Goal: Answer question/provide support: Share knowledge or assist other users

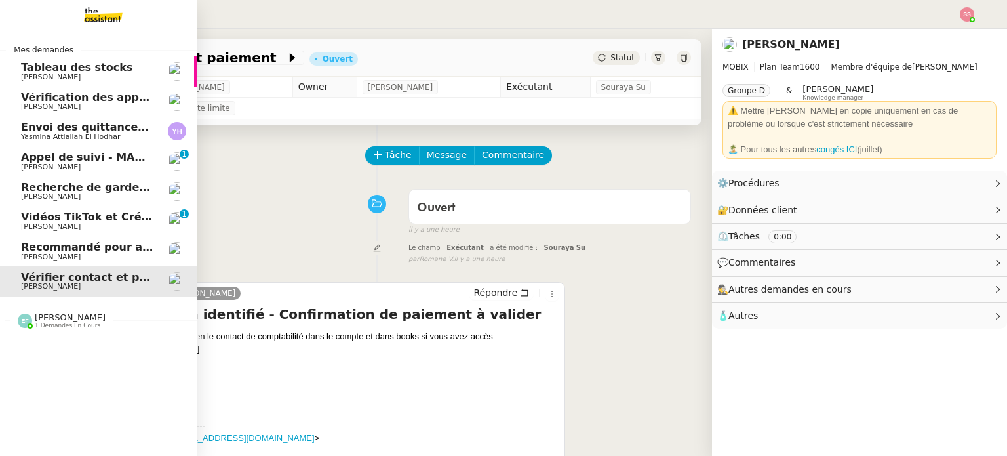
click at [42, 256] on span "[PERSON_NAME]" at bounding box center [51, 256] width 60 height 9
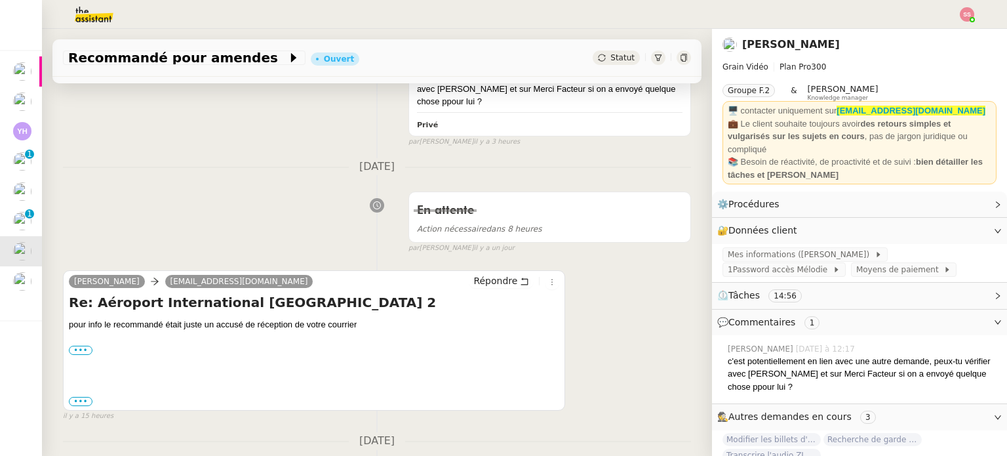
scroll to position [261, 0]
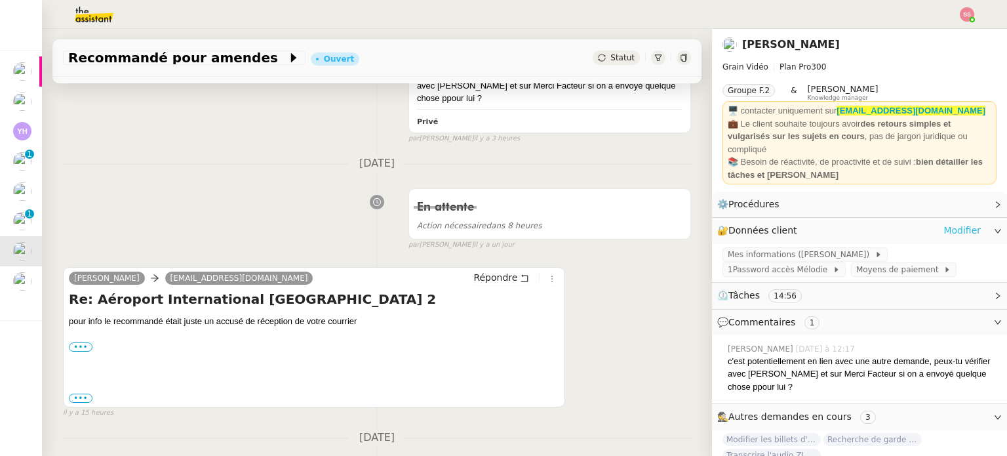
click at [961, 231] on link "Modifier" at bounding box center [961, 230] width 37 height 15
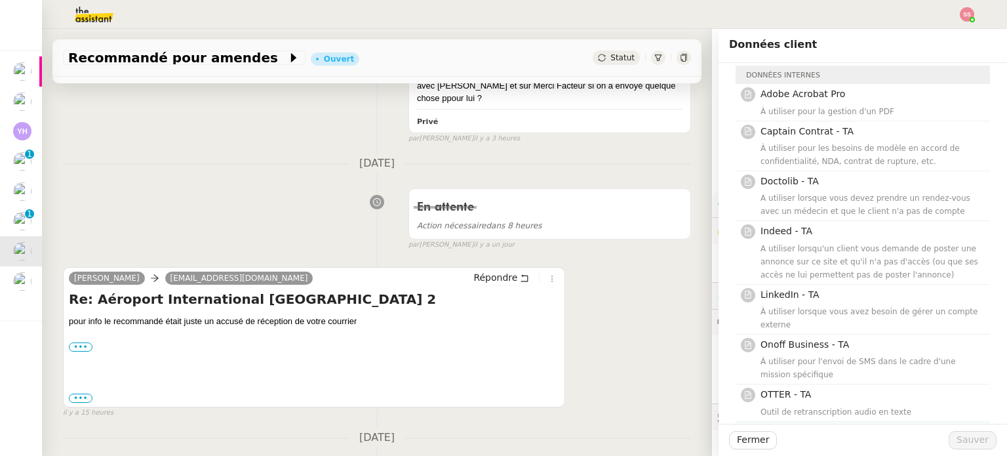
scroll to position [317, 0]
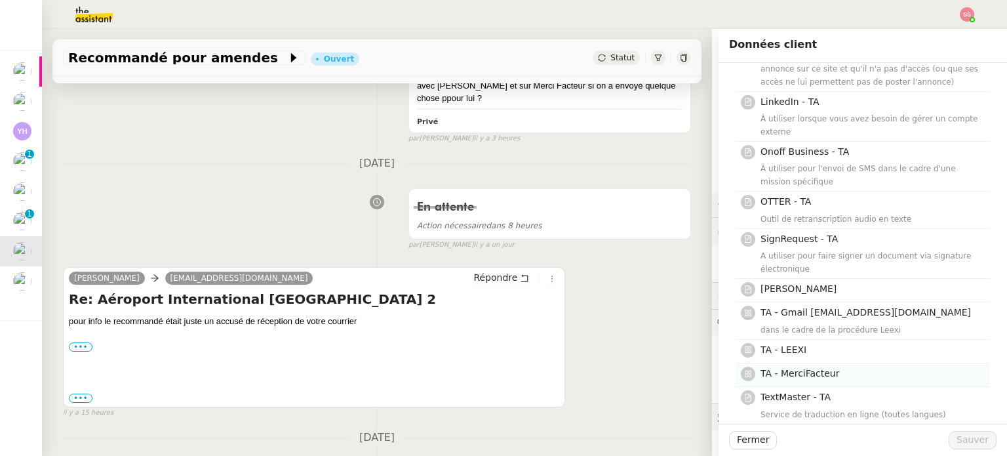
click at [855, 367] on h4 "TA - MerciFacteur" at bounding box center [872, 373] width 222 height 15
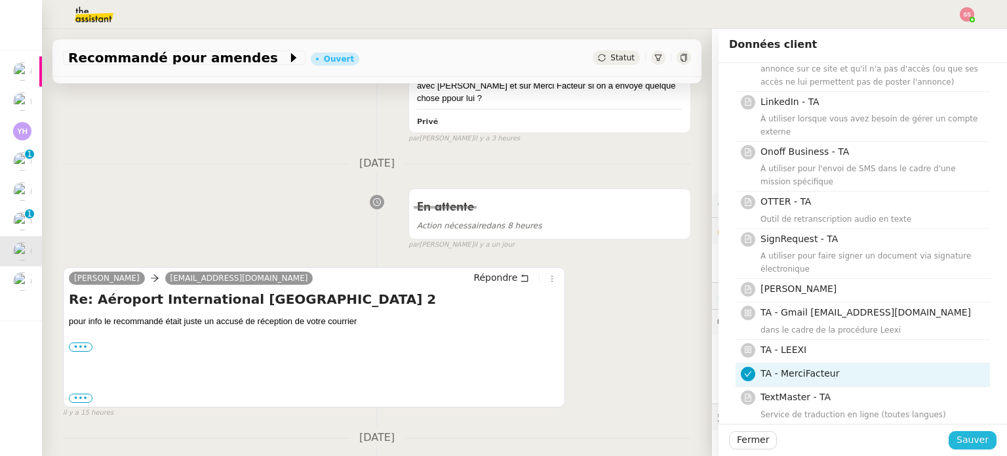
click at [957, 446] on span "Sauver" at bounding box center [973, 439] width 32 height 15
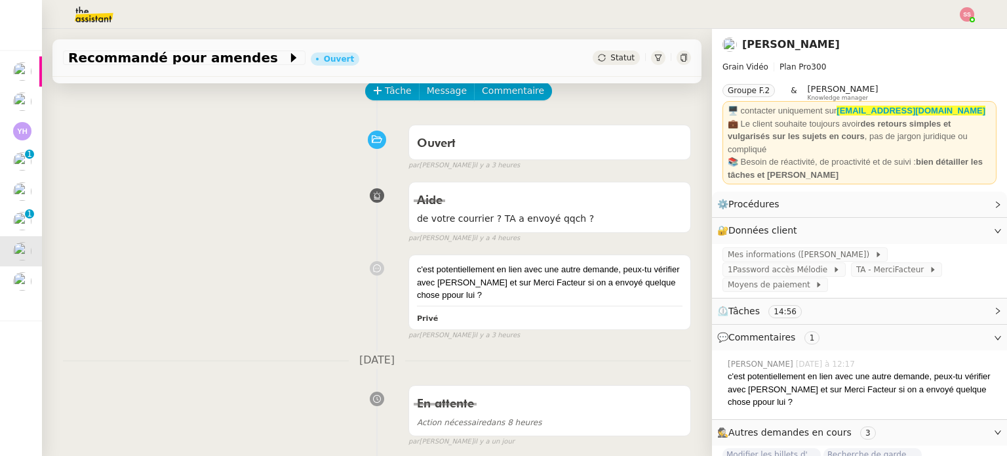
scroll to position [130, 0]
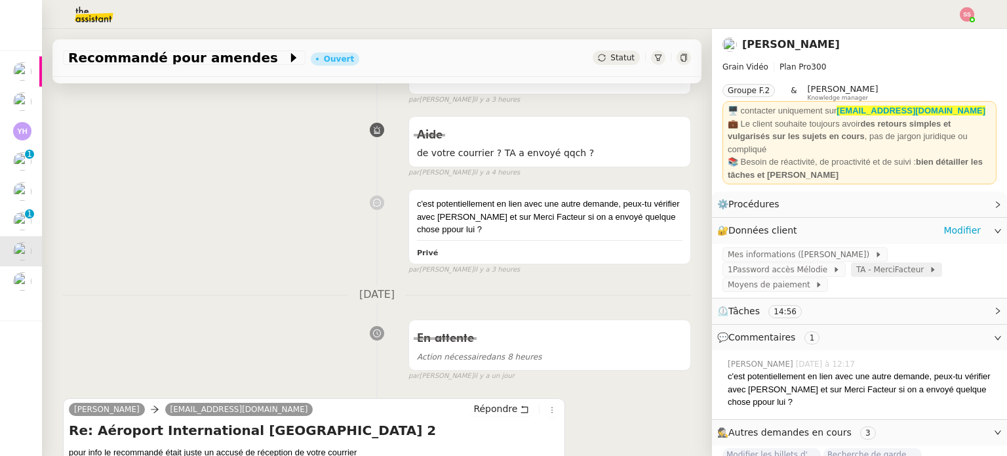
click at [856, 275] on span "TA - MerciFacteur" at bounding box center [892, 269] width 73 height 13
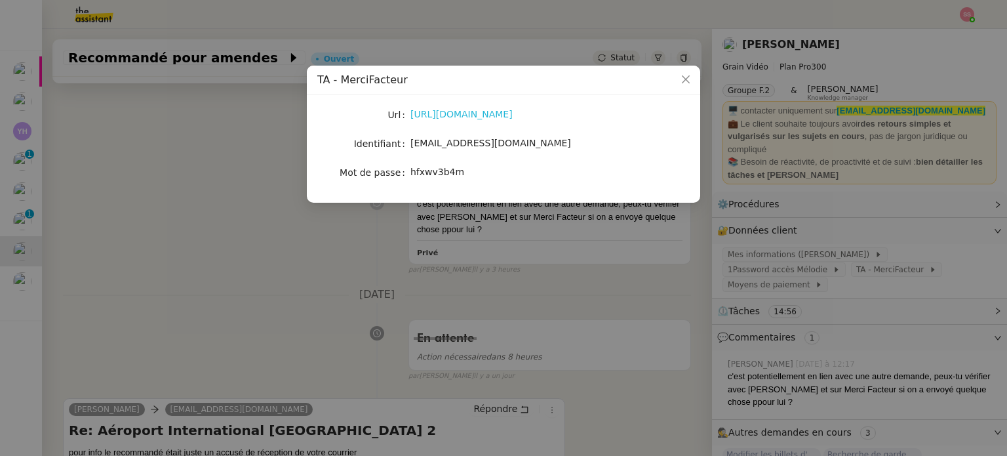
click at [513, 117] on link "[URL][DOMAIN_NAME]" at bounding box center [461, 114] width 102 height 10
click at [454, 143] on span "[EMAIL_ADDRESS][DOMAIN_NAME]" at bounding box center [490, 143] width 161 height 10
copy span "[EMAIL_ADDRESS][DOMAIN_NAME]"
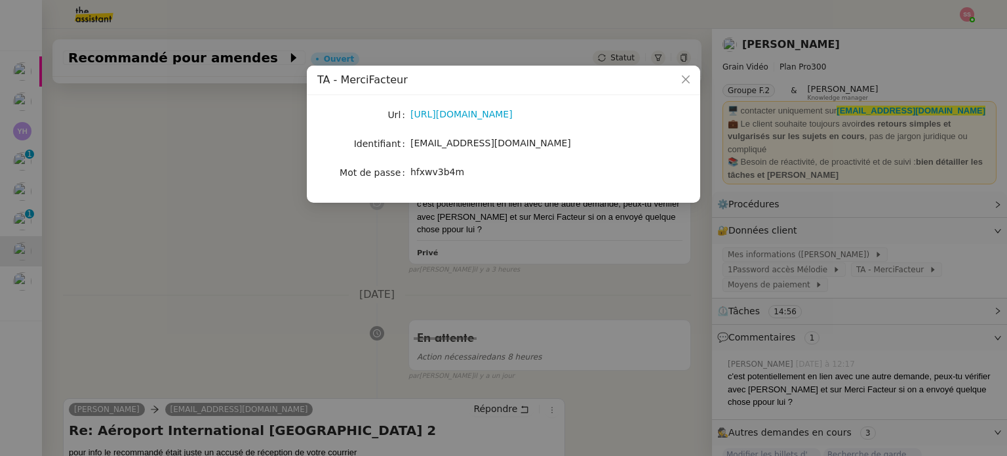
click at [427, 172] on span "hfxwv3b4m" at bounding box center [437, 172] width 54 height 10
copy span "hfxwv3b4m"
drag, startPoint x: 279, startPoint y: 262, endPoint x: 300, endPoint y: 252, distance: 23.2
click at [279, 262] on nz-modal-container "TA - MerciFacteur Url [URL][DOMAIN_NAME] Identifiant [EMAIL_ADDRESS][DOMAIN_NAM…" at bounding box center [503, 228] width 1007 height 456
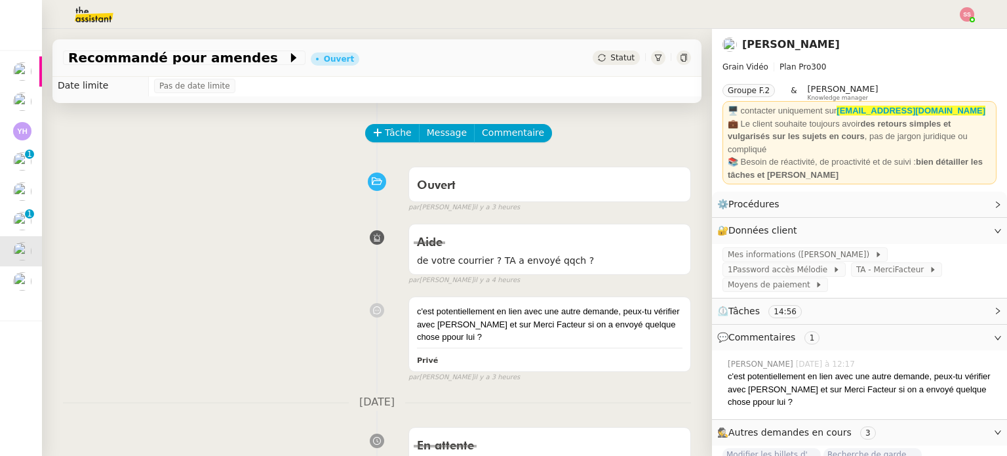
scroll to position [0, 0]
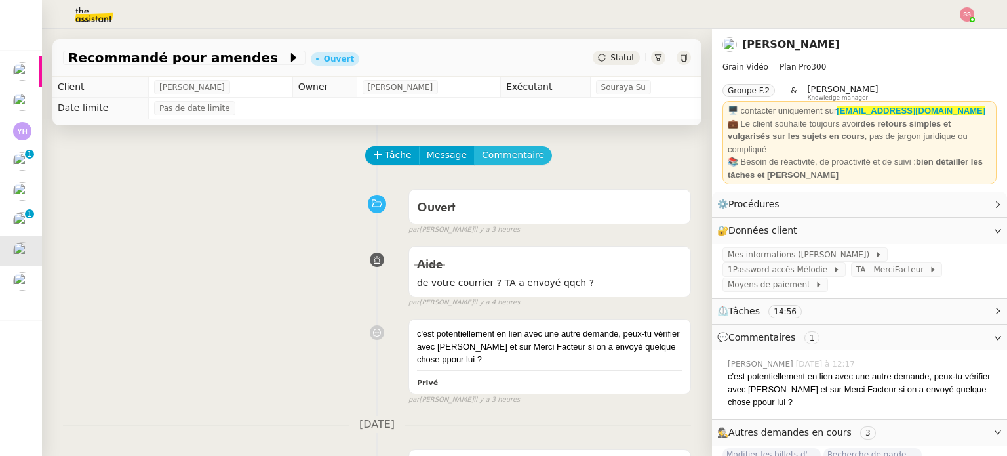
click at [499, 163] on span "Commentaire" at bounding box center [513, 155] width 62 height 15
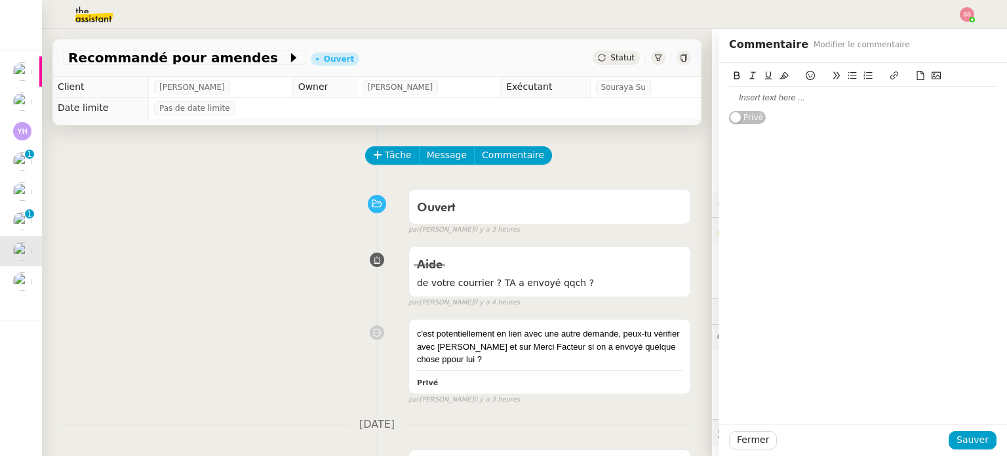
click at [855, 98] on div at bounding box center [863, 98] width 268 height 12
click at [957, 432] on span "Sauver" at bounding box center [973, 439] width 32 height 15
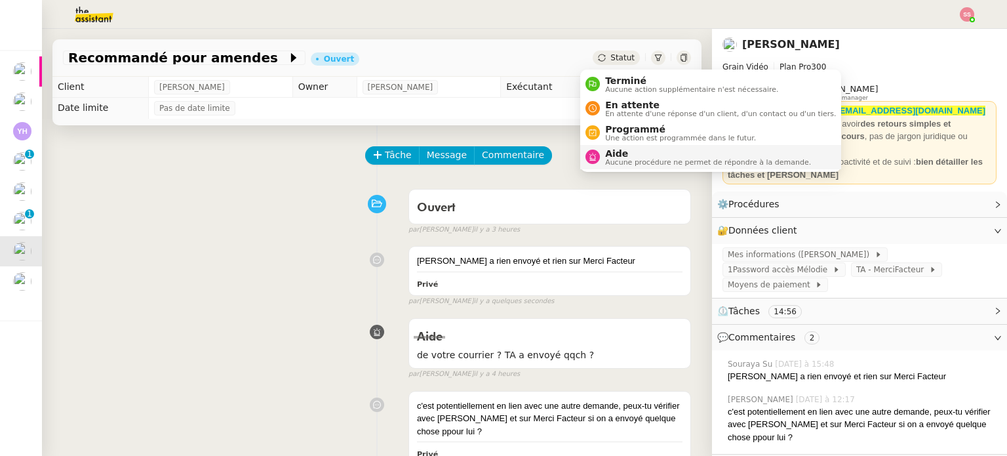
click at [631, 155] on span "Aide" at bounding box center [708, 153] width 206 height 10
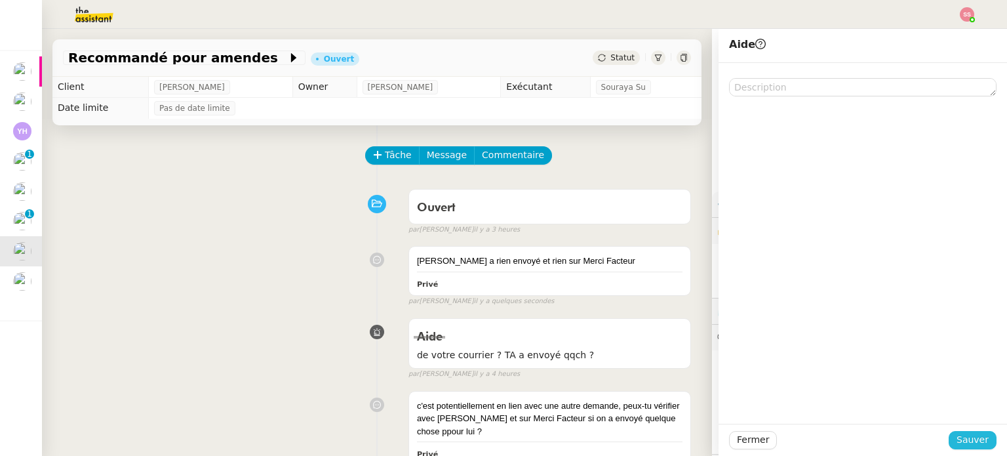
click at [957, 437] on span "Sauver" at bounding box center [973, 439] width 32 height 15
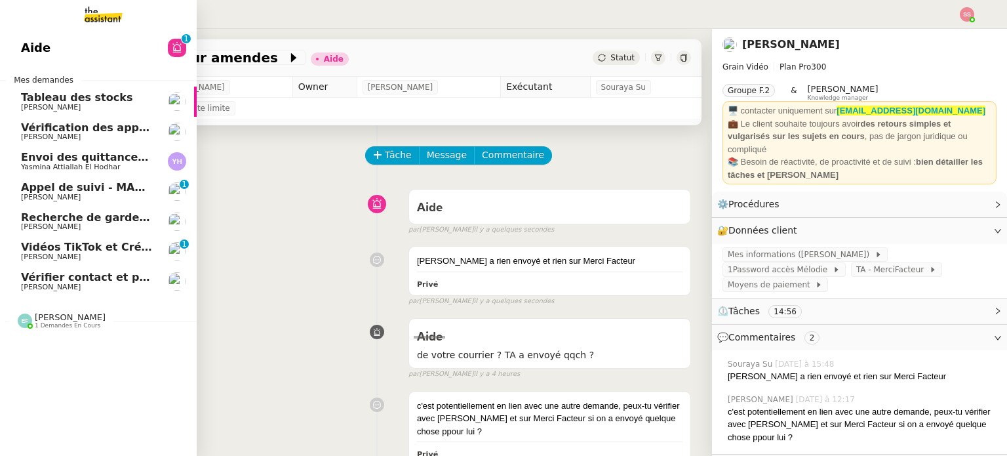
click at [123, 186] on span "Appel de suivi - MADFLY - [PERSON_NAME]" at bounding box center [147, 187] width 252 height 12
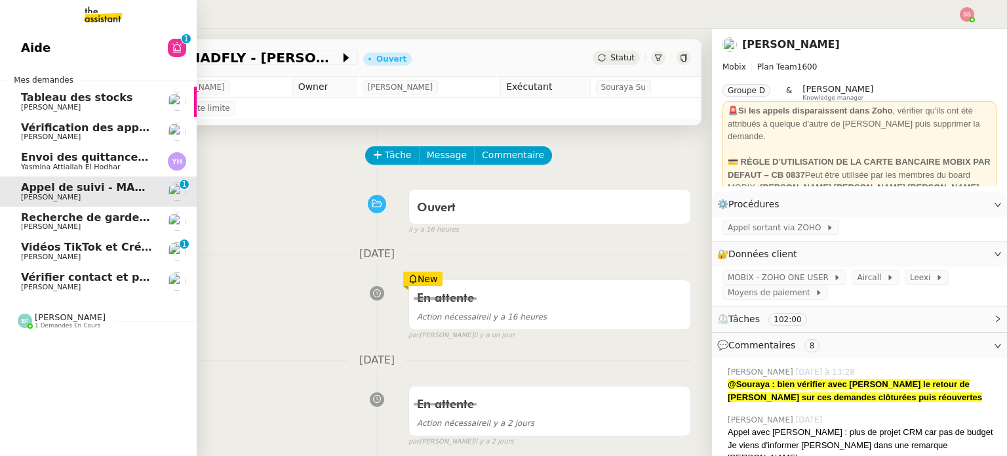
click at [110, 126] on span "Vérification des appels sortants - octobre 2025" at bounding box center [160, 127] width 278 height 12
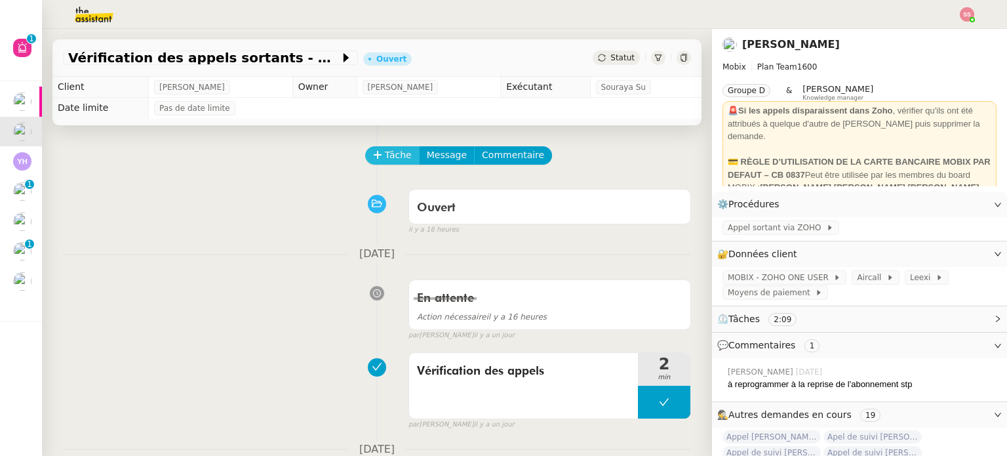
click at [385, 157] on span "Tâche" at bounding box center [398, 155] width 27 height 15
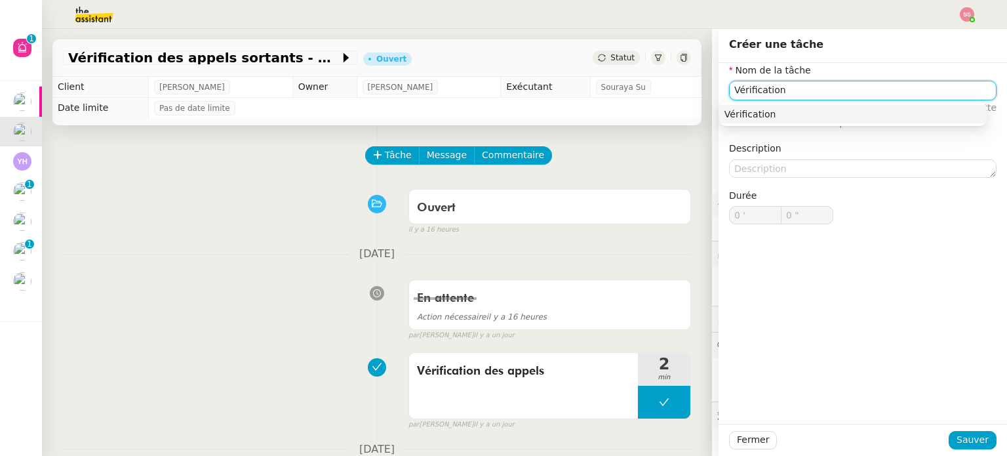
click at [766, 106] on nz-auto-option "Vérification" at bounding box center [853, 114] width 268 height 18
type input "Vérification"
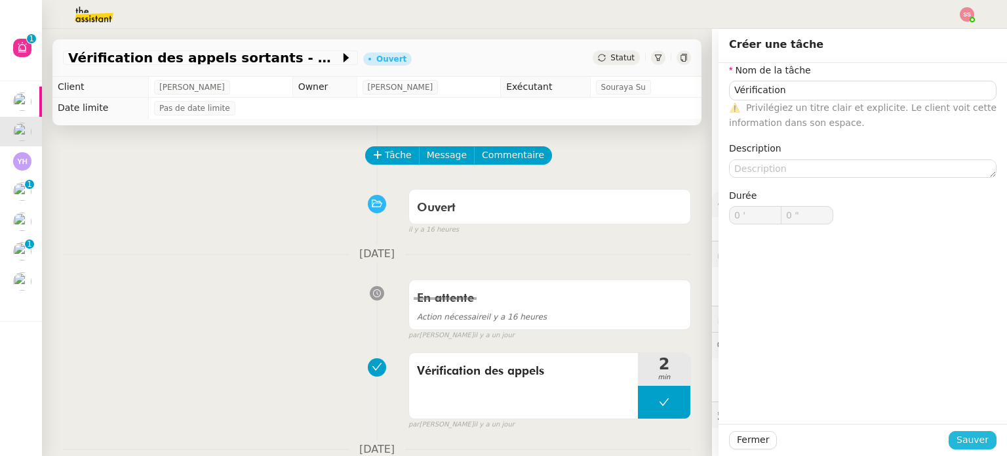
click at [949, 448] on button "Sauver" at bounding box center [973, 440] width 48 height 18
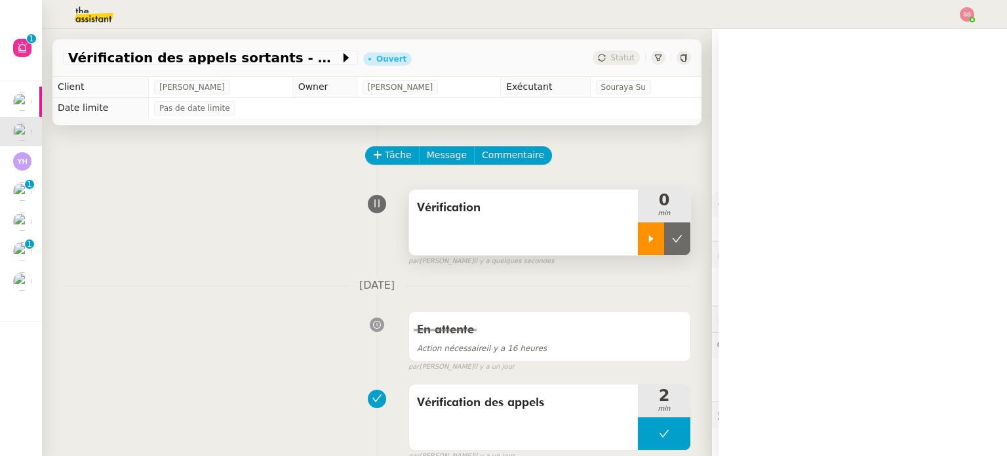
click at [646, 244] on icon at bounding box center [651, 238] width 10 height 10
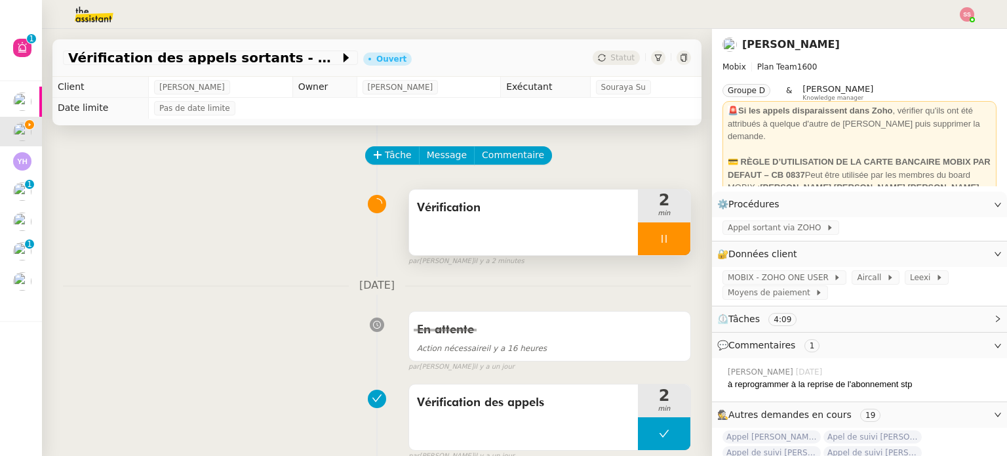
click at [667, 245] on div at bounding box center [664, 238] width 52 height 33
click at [667, 243] on button at bounding box center [677, 238] width 26 height 33
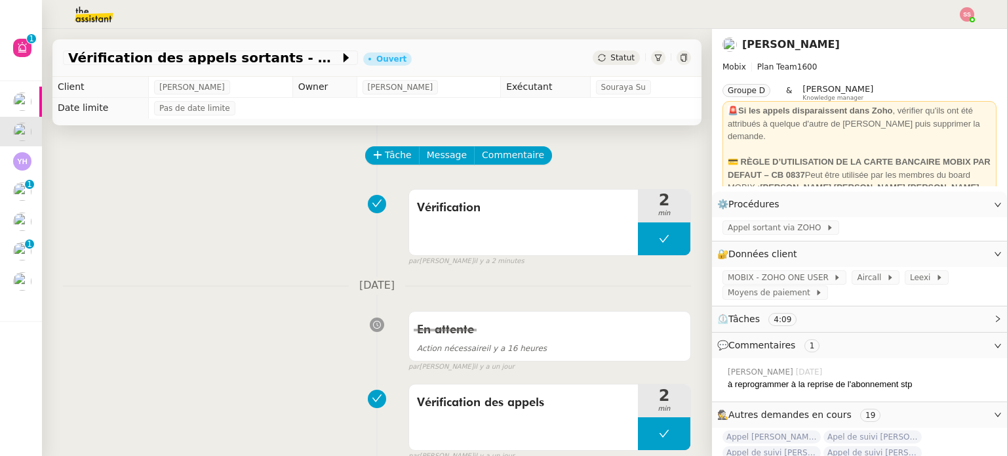
drag, startPoint x: 607, startPoint y: 54, endPoint x: 612, endPoint y: 65, distance: 11.5
click at [610, 55] on span "Statut" at bounding box center [622, 57] width 24 height 9
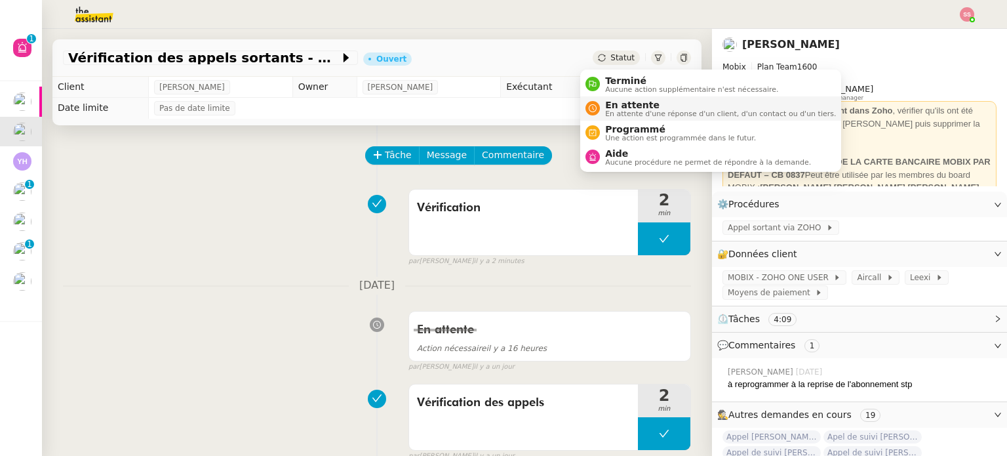
click at [617, 97] on li "En attente En attente d'une réponse d'un client, d'un contact ou d'un tiers." at bounding box center [710, 108] width 261 height 24
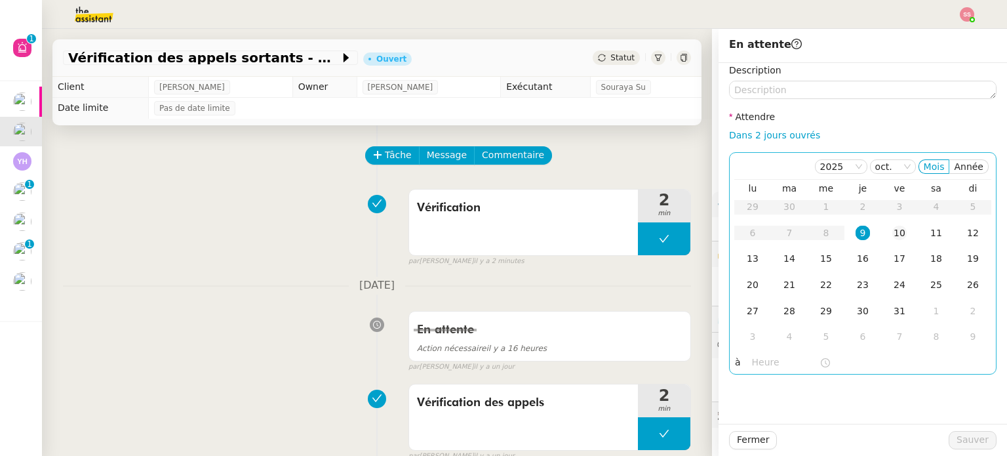
click at [892, 241] on td "10" at bounding box center [899, 233] width 37 height 26
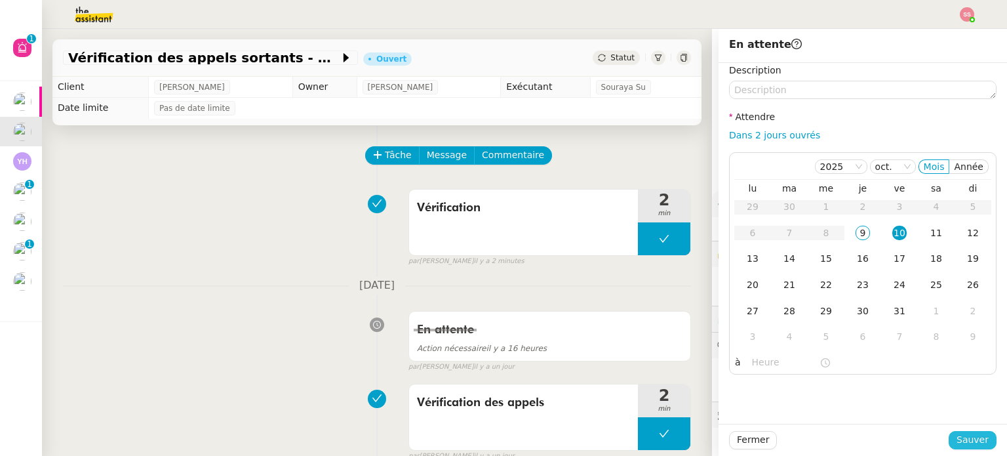
click at [966, 443] on span "Sauver" at bounding box center [973, 439] width 32 height 15
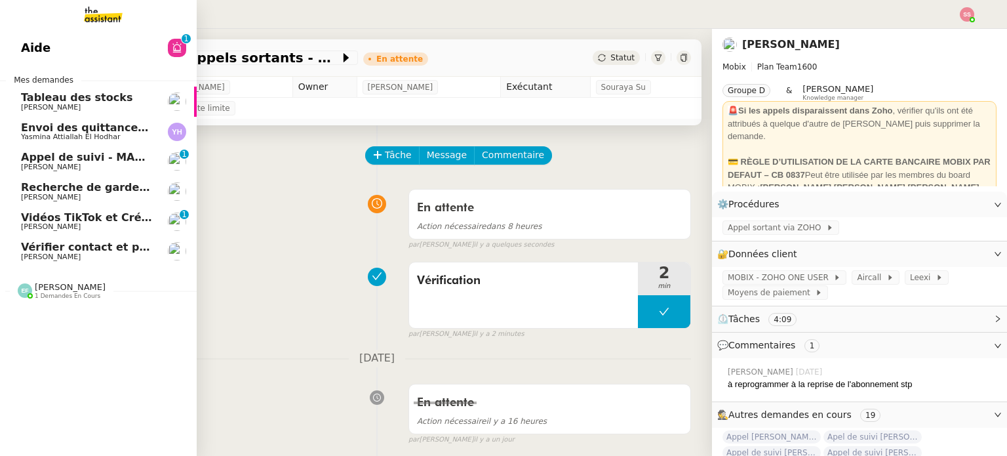
click at [119, 186] on span "Recherche de garde meuble autour de Rennes" at bounding box center [197, 187] width 353 height 12
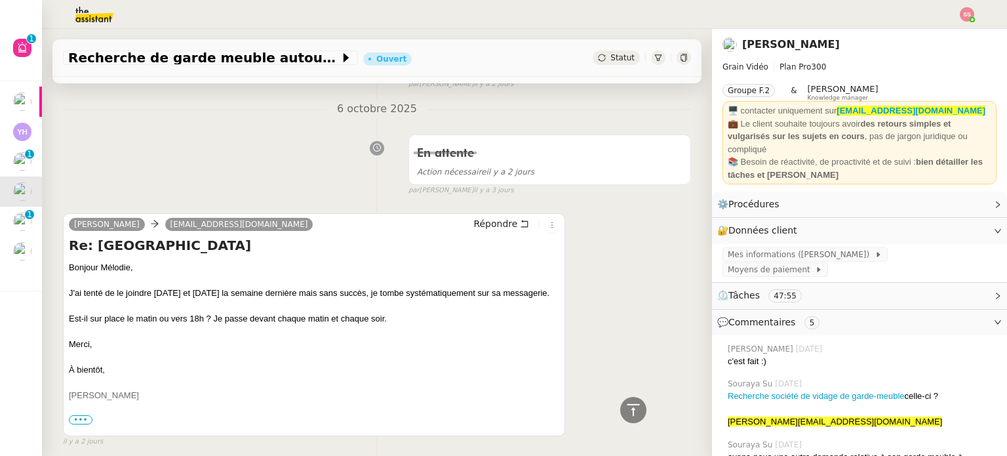
scroll to position [918, 0]
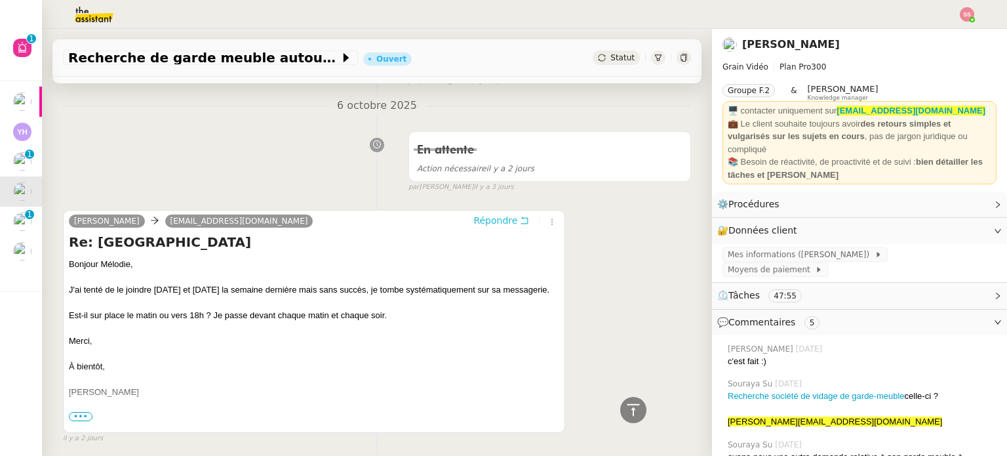
click at [476, 225] on span "Répondre" at bounding box center [495, 220] width 44 height 13
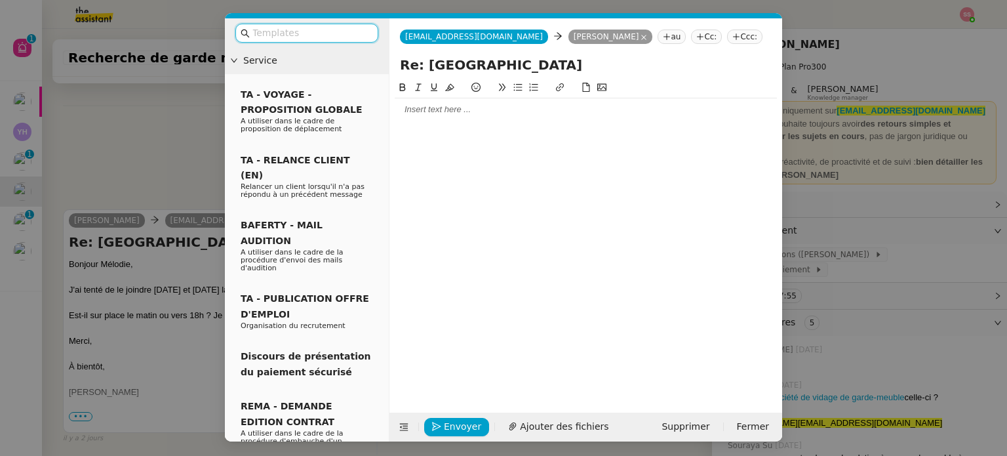
scroll to position [1020, 0]
click at [447, 109] on div at bounding box center [586, 110] width 382 height 12
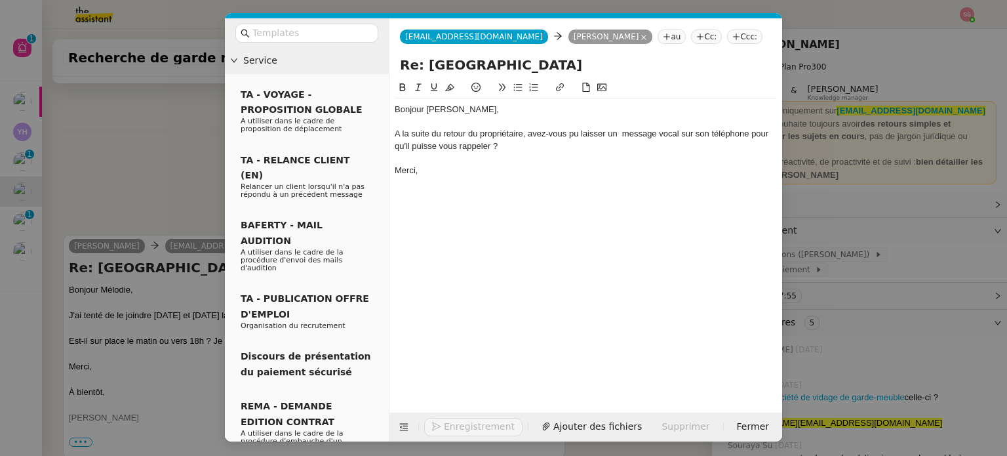
scroll to position [1084, 0]
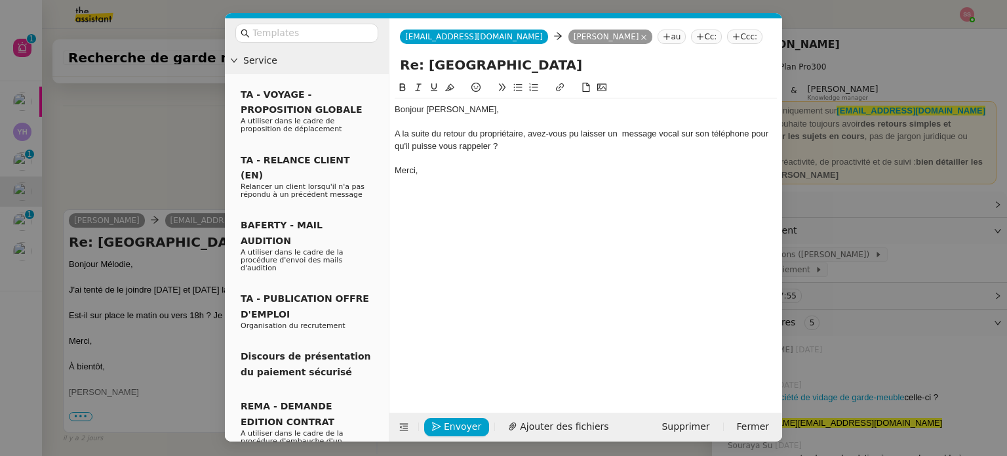
click at [400, 136] on div "A la suite du retour du propriétaire, avez-vous pu laisser un message vocal sur…" at bounding box center [586, 140] width 382 height 24
click at [0, 0] on lt-em "À" at bounding box center [0, 0] width 0 height 0
drag, startPoint x: 443, startPoint y: 227, endPoint x: 449, endPoint y: 241, distance: 15.0
click at [444, 227] on div "Bonjour Julien, À la suite du retour du propriétaire, avez-vous pu laisser un m…" at bounding box center [586, 236] width 382 height 312
click at [464, 420] on span "Envoyer" at bounding box center [462, 426] width 37 height 15
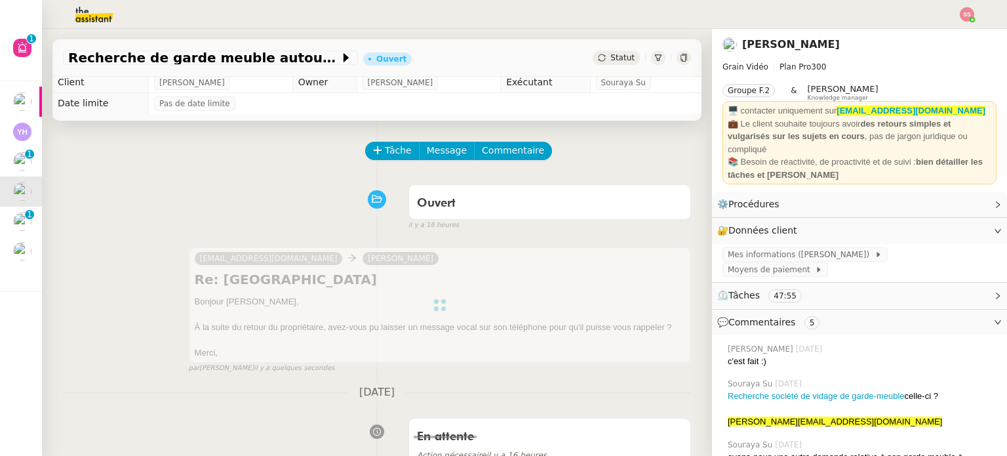
scroll to position [0, 0]
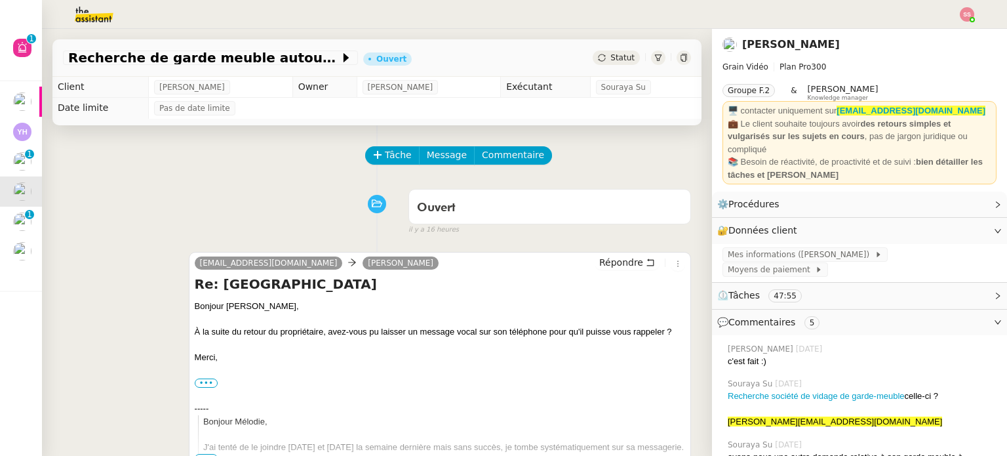
click at [608, 69] on div "Recherche de garde meuble autour de Rennes Ouvert Statut" at bounding box center [376, 57] width 649 height 37
click at [611, 64] on div "Statut" at bounding box center [616, 57] width 47 height 14
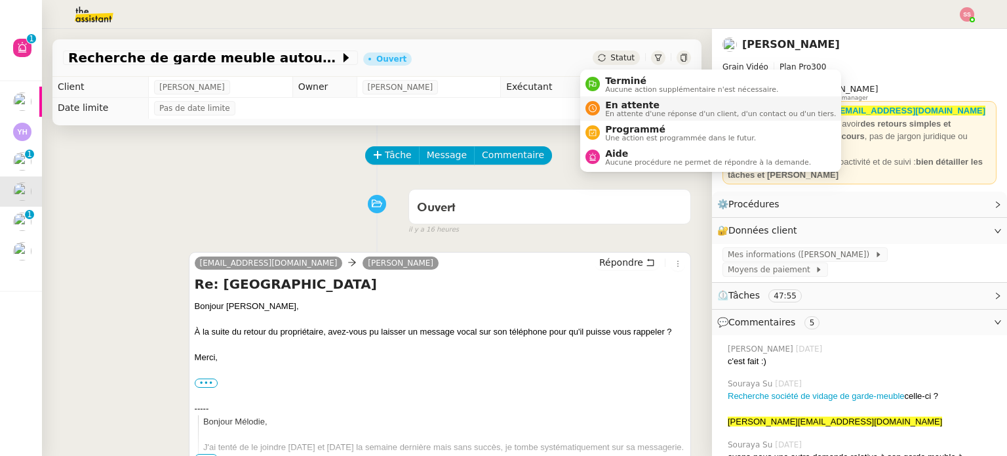
click at [611, 98] on li "En attente En attente d'une réponse d'un client, d'un contact ou d'un tiers." at bounding box center [710, 108] width 261 height 24
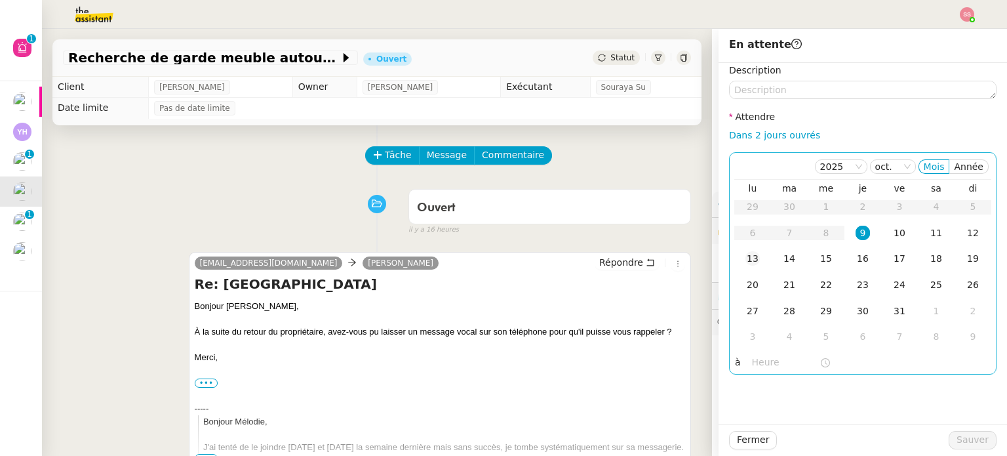
click at [753, 260] on td "13" at bounding box center [752, 259] width 37 height 26
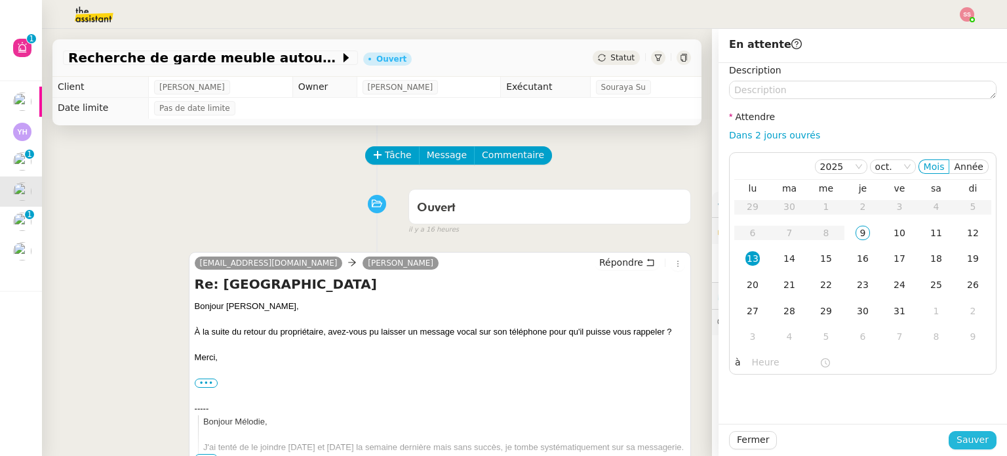
click at [970, 439] on span "Sauver" at bounding box center [973, 439] width 32 height 15
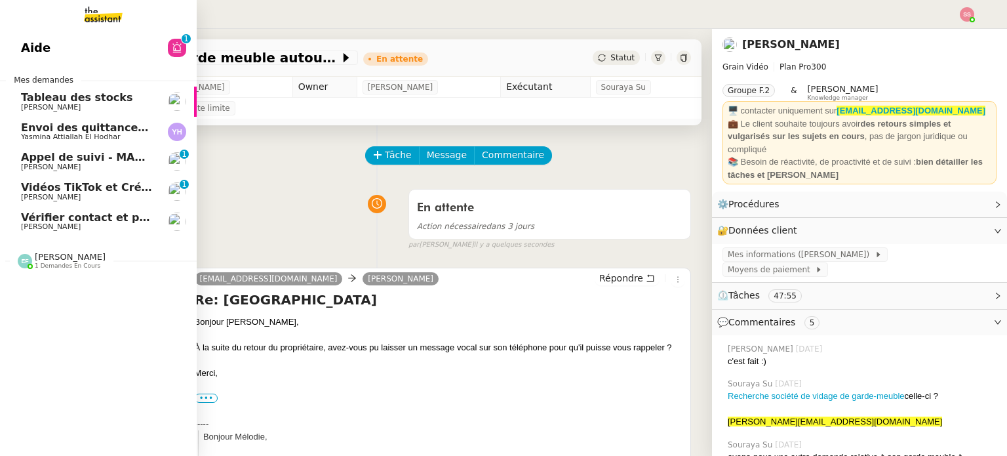
click at [88, 182] on span "Vidéos TikTok et Créatives META - octobre 2025" at bounding box center [162, 187] width 282 height 12
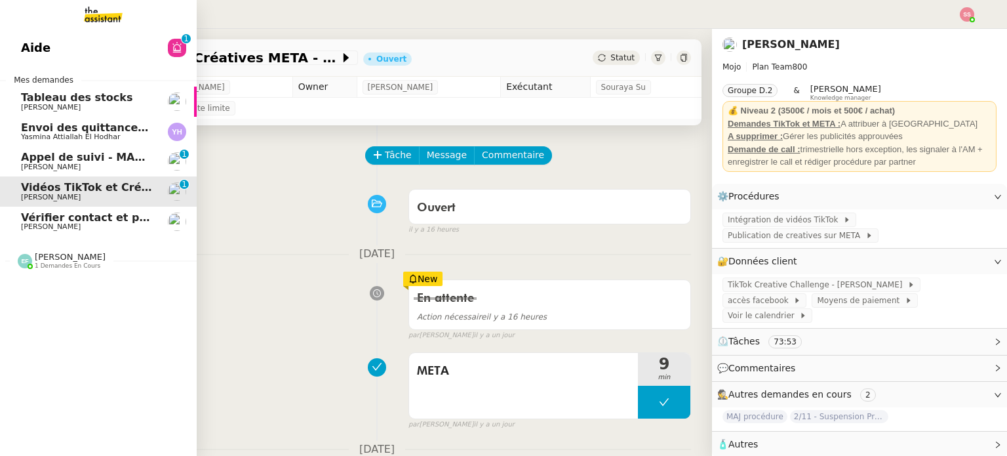
click at [113, 223] on span "[PERSON_NAME]" at bounding box center [87, 227] width 132 height 8
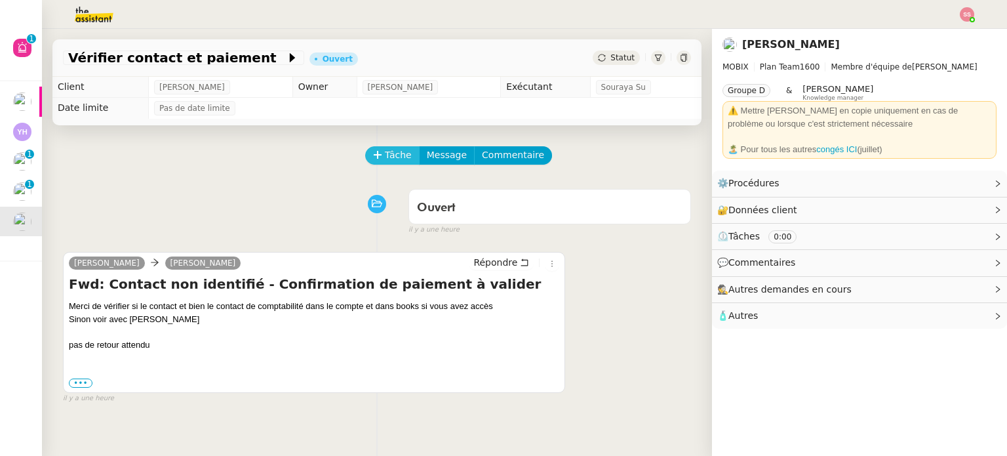
click at [399, 155] on span "Tâche" at bounding box center [398, 155] width 27 height 15
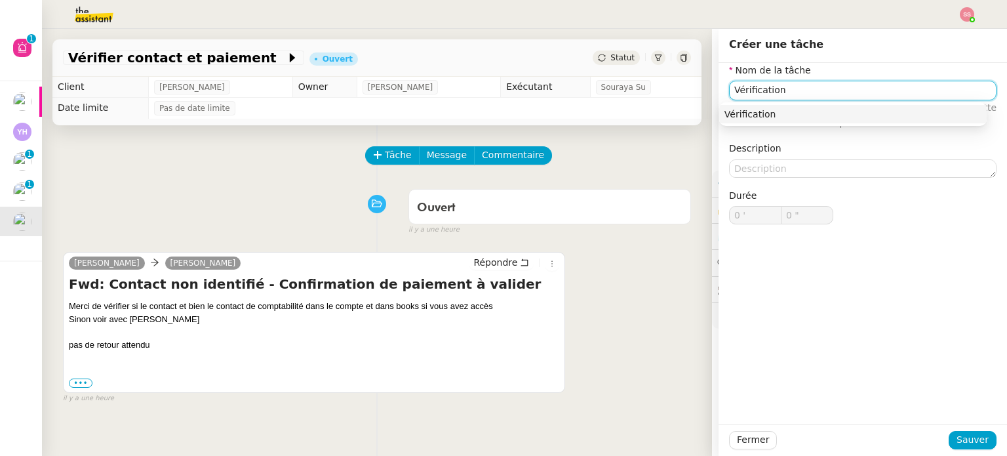
click at [755, 115] on div "Vérification" at bounding box center [853, 114] width 257 height 12
type input "Vérification"
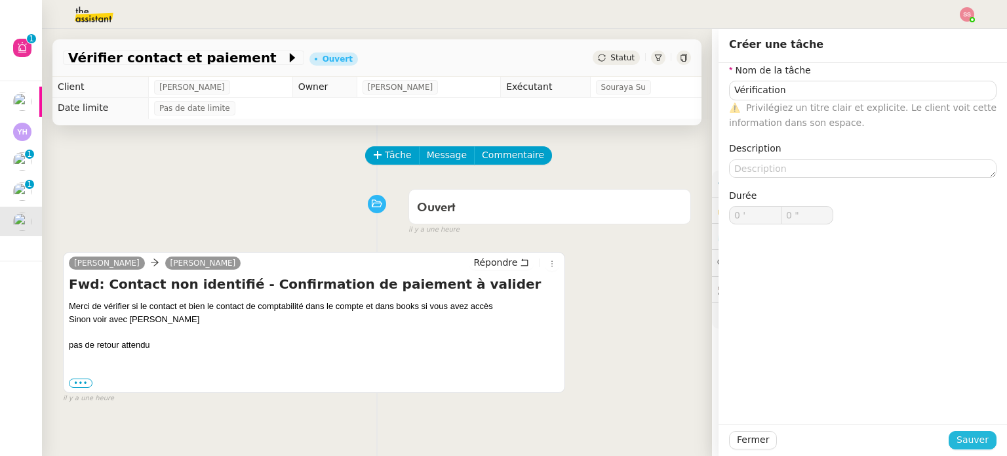
click at [966, 443] on span "Sauver" at bounding box center [973, 439] width 32 height 15
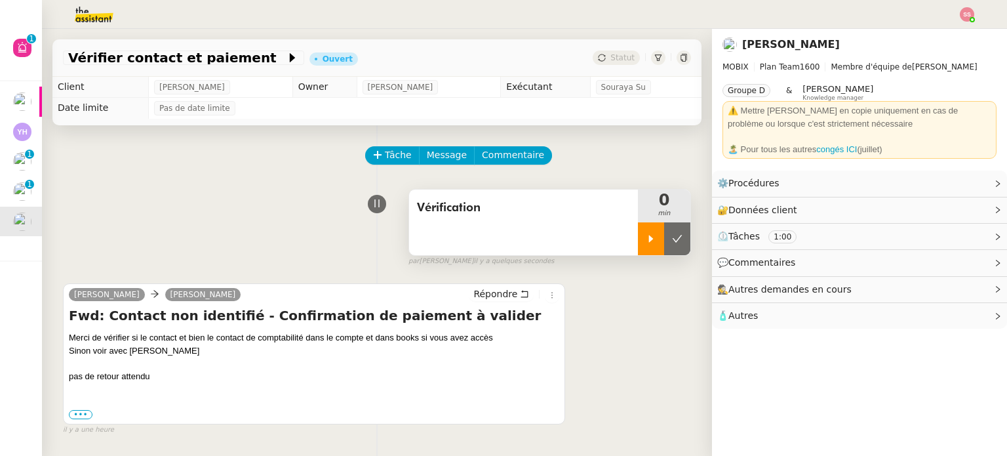
click at [638, 246] on div at bounding box center [651, 238] width 26 height 33
click at [76, 417] on label "•••" at bounding box center [81, 414] width 24 height 9
click at [0, 0] on input "•••" at bounding box center [0, 0] width 0 height 0
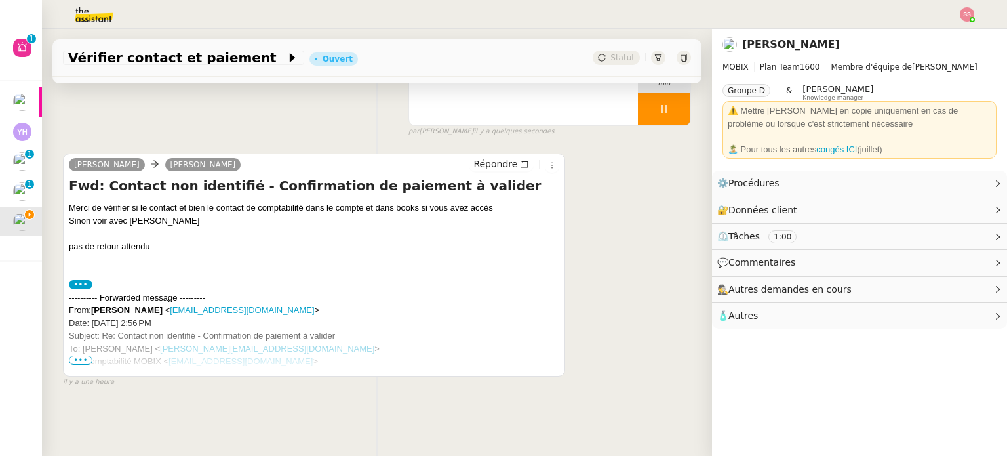
scroll to position [131, 0]
click at [79, 361] on span "•••" at bounding box center [81, 358] width 24 height 9
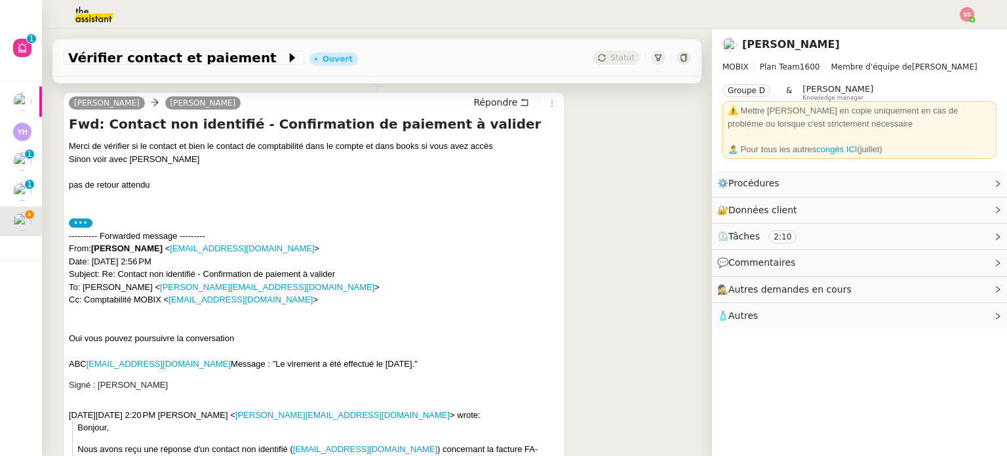
scroll to position [197, 0]
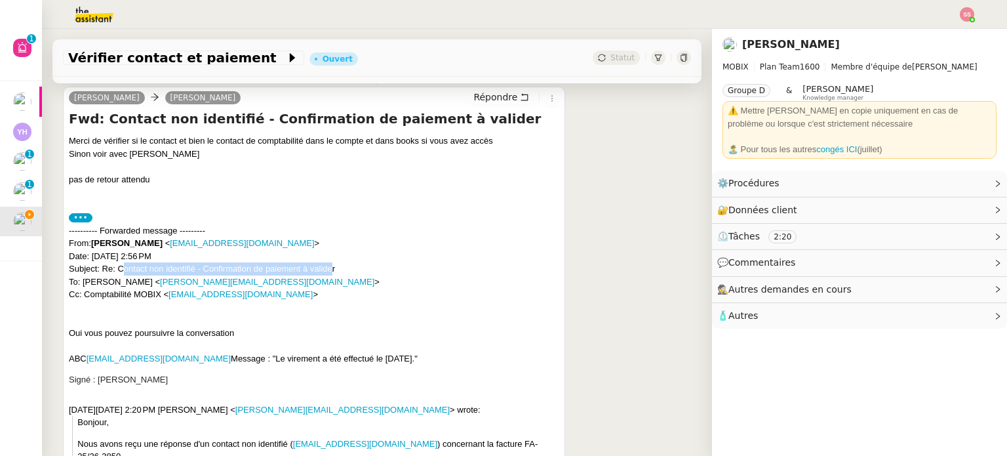
drag, startPoint x: 125, startPoint y: 268, endPoint x: 330, endPoint y: 264, distance: 204.6
click at [330, 264] on div "---------- Forwarded message --------- From: Thomas Soulier < tsoulier@mobix.fr…" at bounding box center [314, 262] width 490 height 77
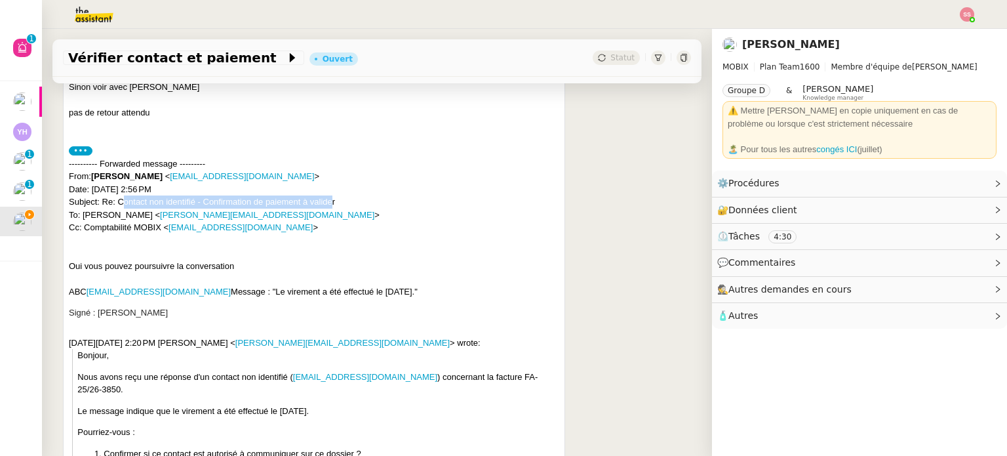
scroll to position [328, 0]
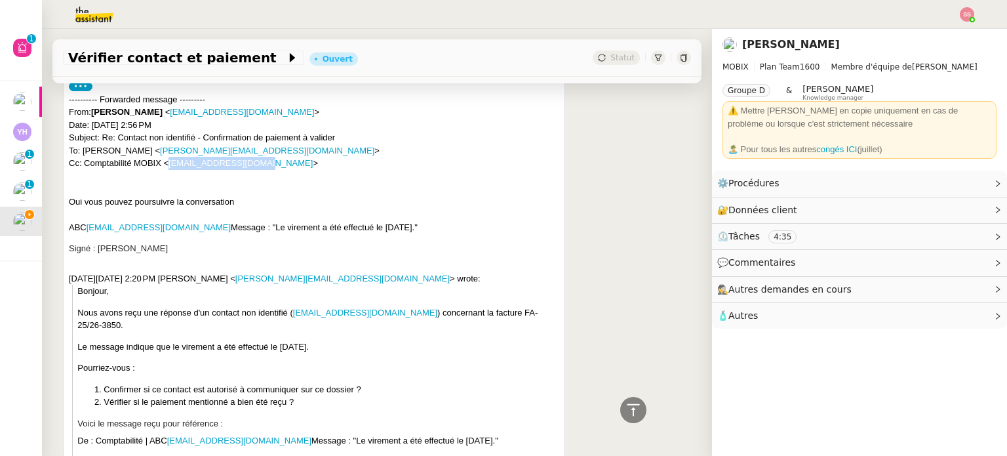
drag, startPoint x: 254, startPoint y: 164, endPoint x: 166, endPoint y: 165, distance: 87.9
click at [166, 165] on div "---------- Forwarded message --------- From: Thomas Soulier < tsoulier@mobix.fr…" at bounding box center [314, 131] width 490 height 77
copy link "[EMAIL_ADDRESS][DOMAIN_NAME]"
drag, startPoint x: 388, startPoint y: 313, endPoint x: 293, endPoint y: 310, distance: 95.1
click at [293, 310] on p "Nous avons reçu une réponse d'un contact non identifié ( compta@abc-neven.com )…" at bounding box center [318, 319] width 482 height 26
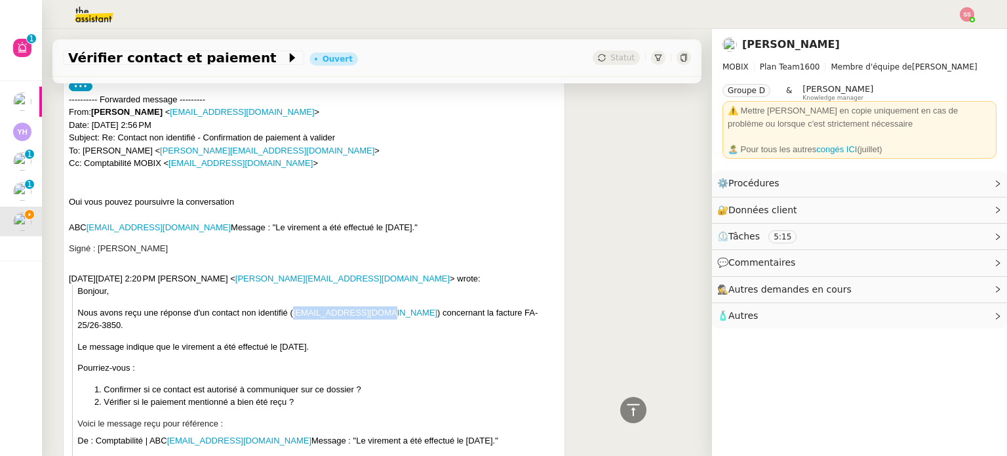
copy link "[EMAIL_ADDRESS][DOMAIN_NAME]"
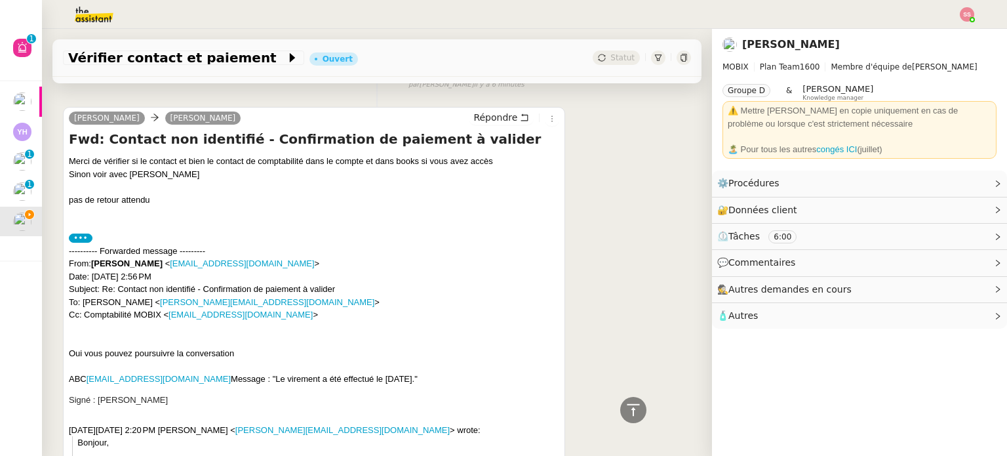
scroll to position [66, 0]
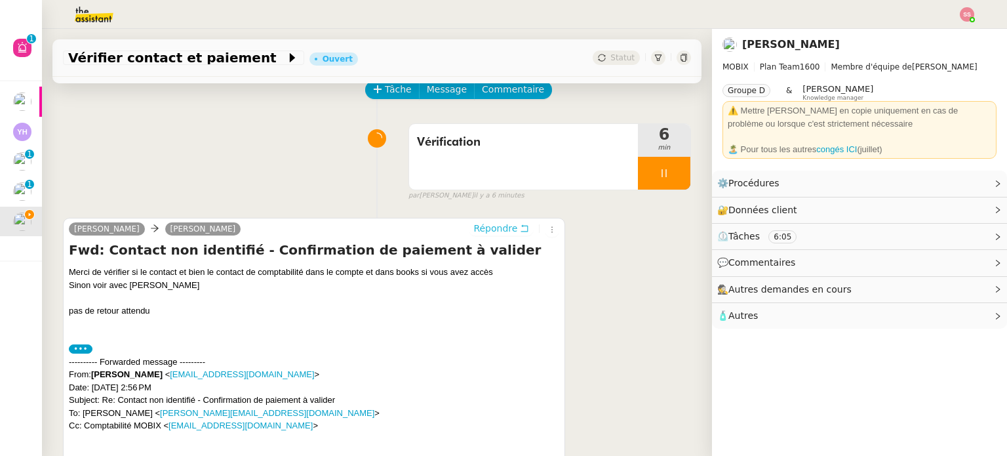
click at [494, 228] on span "Répondre" at bounding box center [495, 228] width 44 height 13
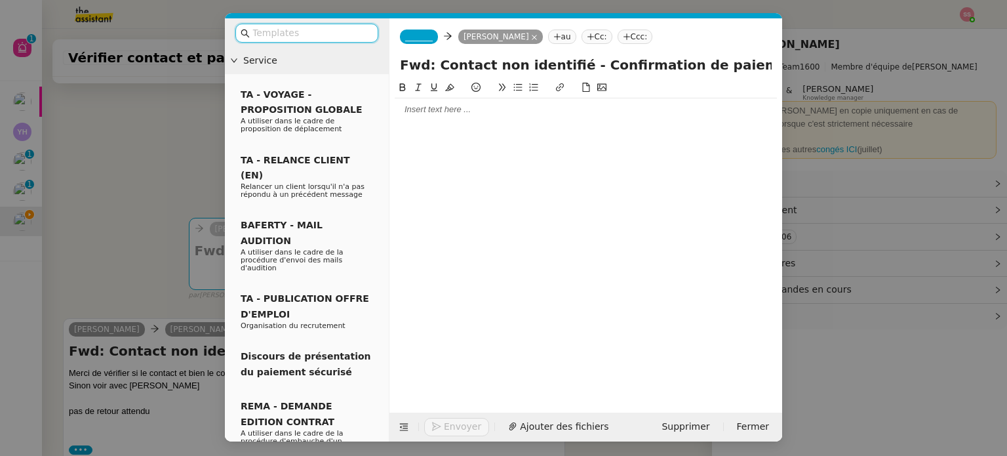
click at [548, 44] on nz-tag "au" at bounding box center [562, 37] width 28 height 14
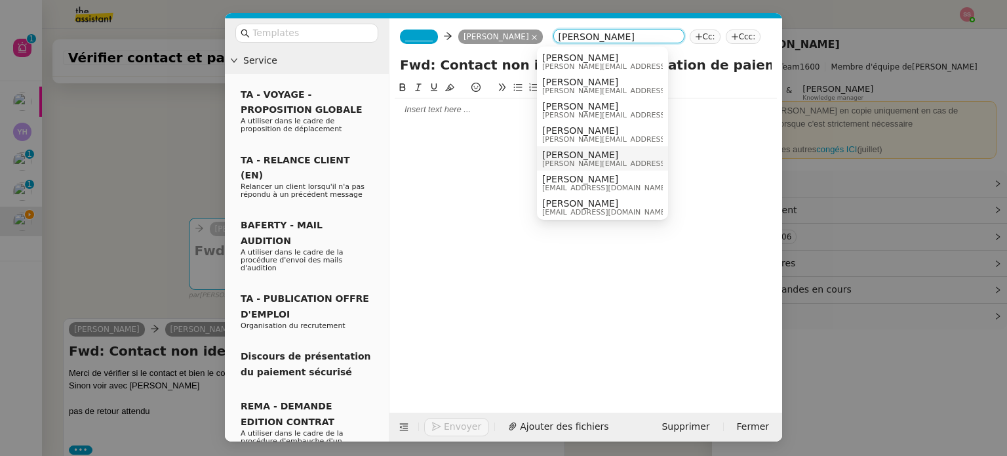
type input "[PERSON_NAME]"
click at [580, 154] on span "[PERSON_NAME]" at bounding box center [635, 154] width 186 height 10
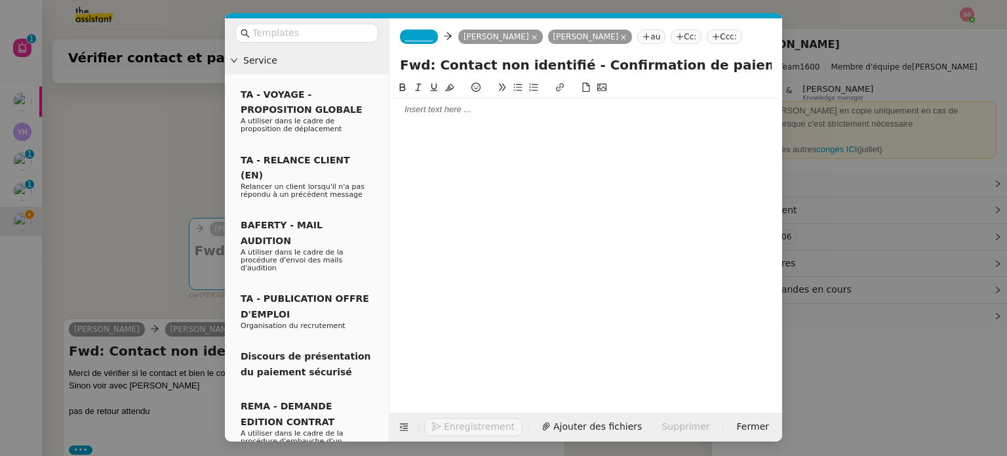
click at [415, 43] on nz-tag "_______" at bounding box center [419, 37] width 38 height 14
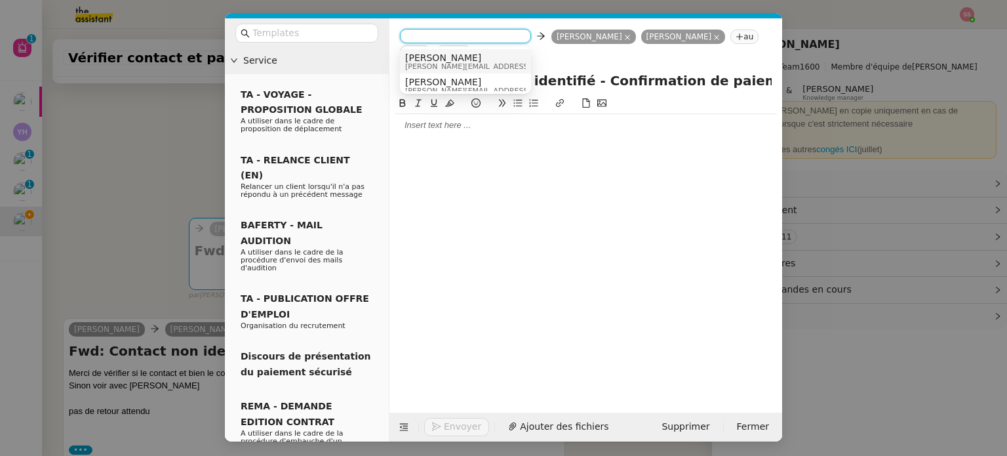
click at [439, 59] on span "Alex" at bounding box center [498, 57] width 186 height 10
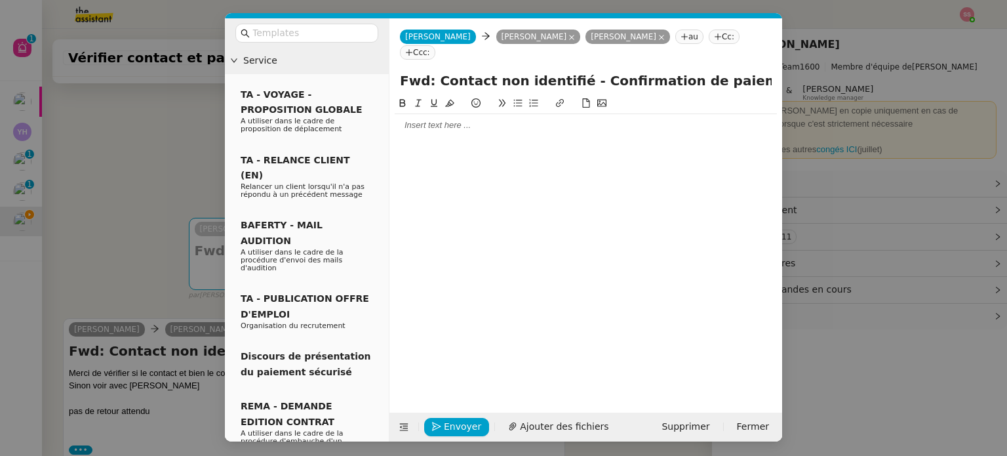
click at [134, 198] on nz-modal-container "Service TA - VOYAGE - PROPOSITION GLOBALE A utiliser dans le cadre de propositi…" at bounding box center [503, 228] width 1007 height 456
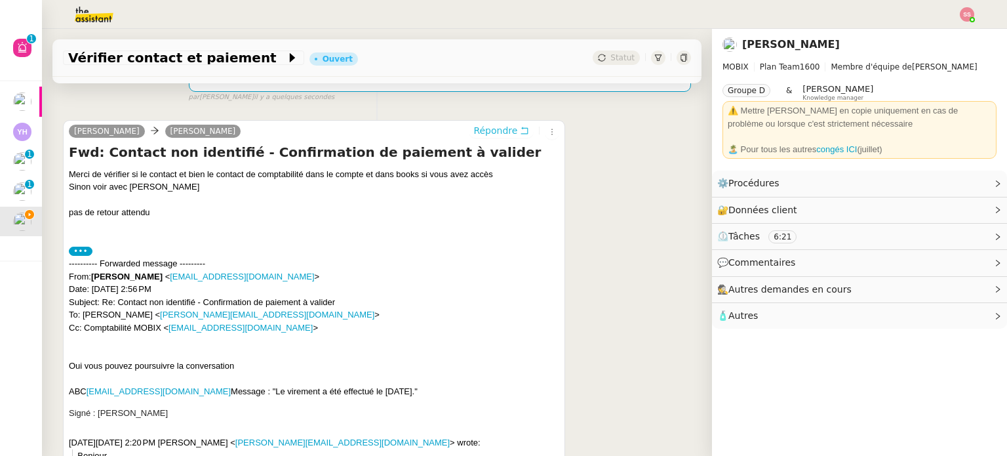
scroll to position [131, 0]
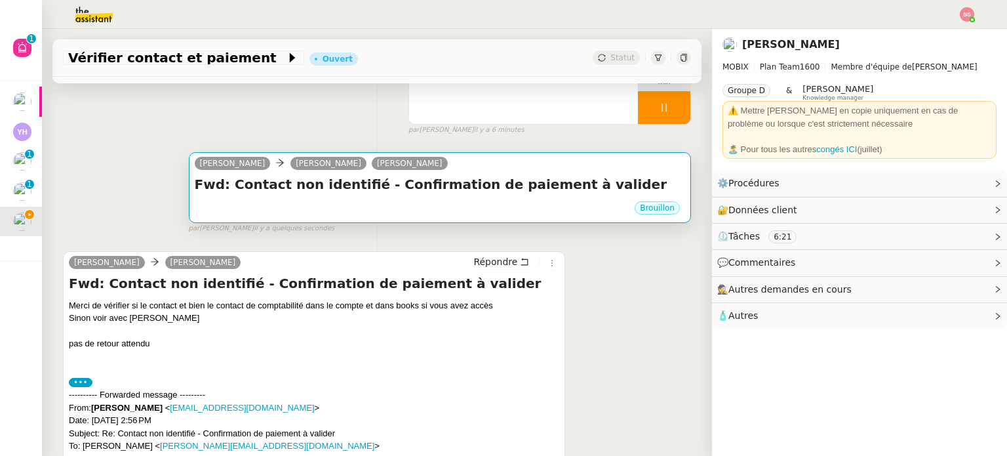
click at [474, 199] on div "Fwd: Contact non identifié - Confirmation de paiement à valider •••" at bounding box center [440, 187] width 490 height 25
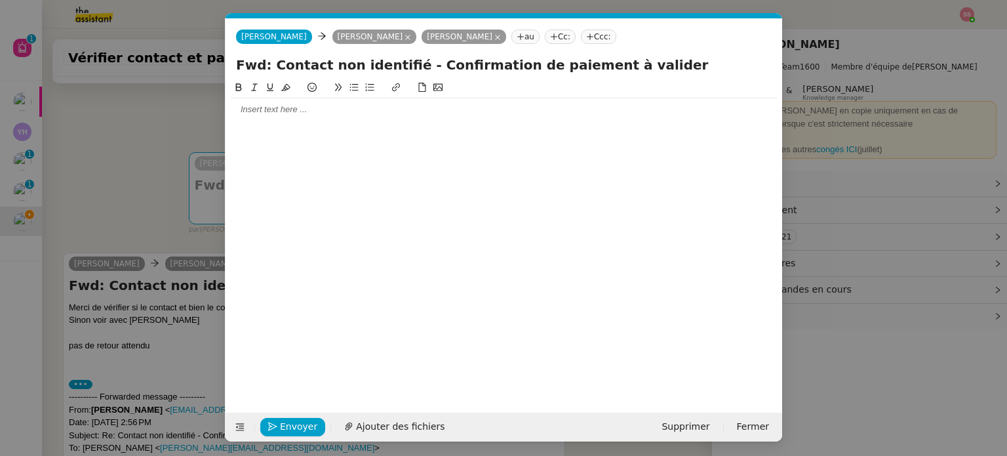
scroll to position [0, 28]
click at [405, 36] on icon at bounding box center [408, 37] width 7 height 7
click at [306, 102] on div at bounding box center [504, 109] width 546 height 22
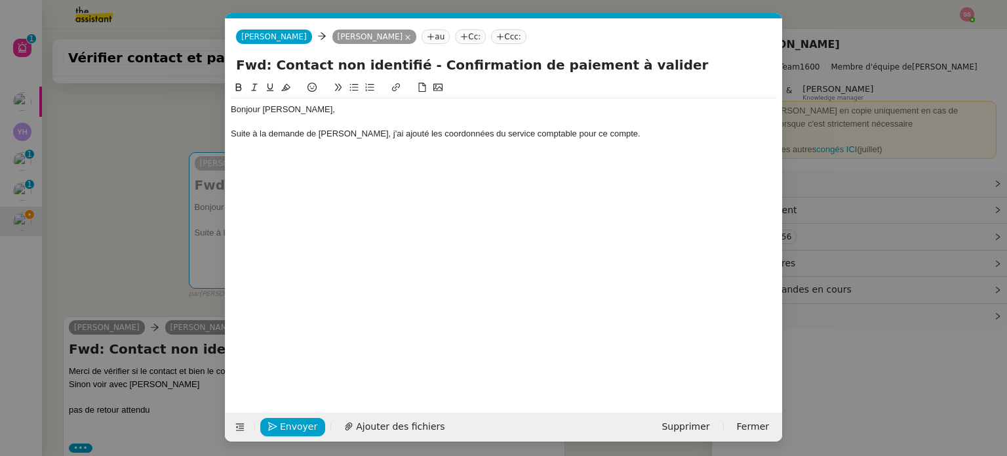
click at [92, 251] on nz-modal-container "Service TA - VOYAGE - PROPOSITION GLOBALE A utiliser dans le cadre de propositi…" at bounding box center [503, 228] width 1007 height 456
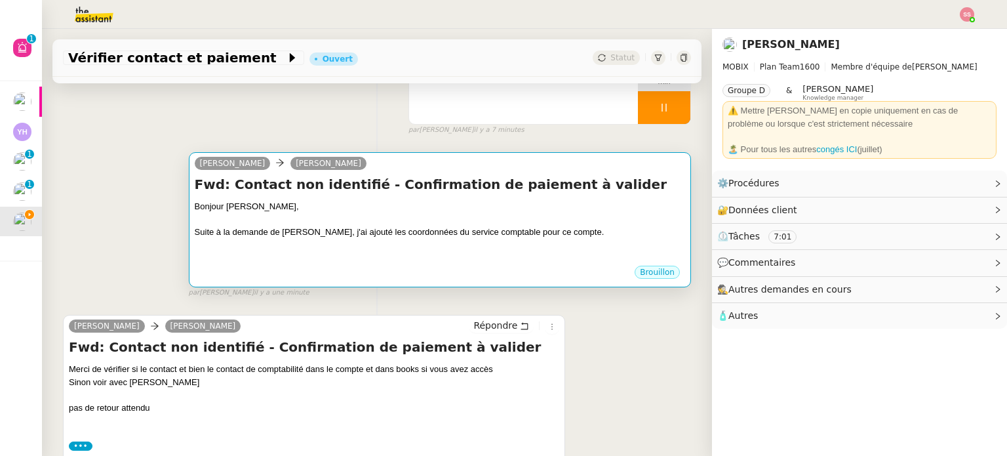
click at [545, 243] on div at bounding box center [440, 245] width 490 height 13
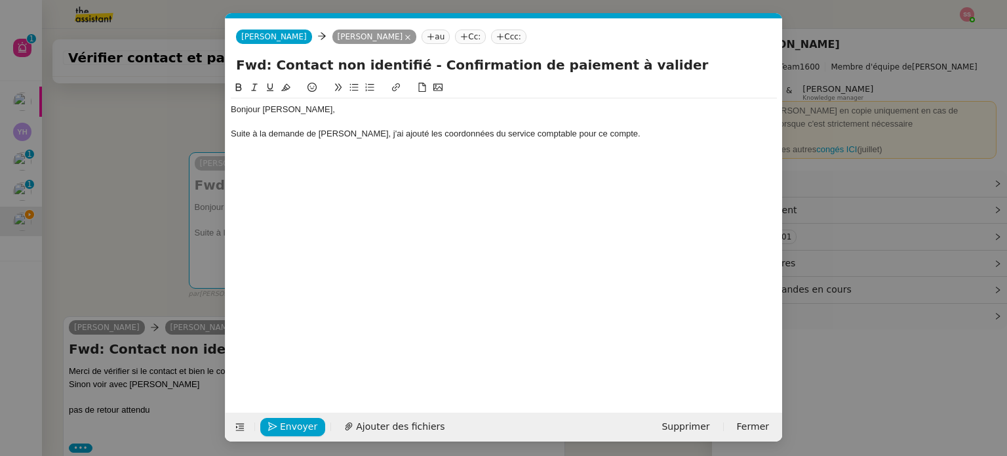
click at [608, 137] on div "Suite à la demande de Thomas, j'ai ajouté les coordonnées du service comptable …" at bounding box center [504, 134] width 546 height 12
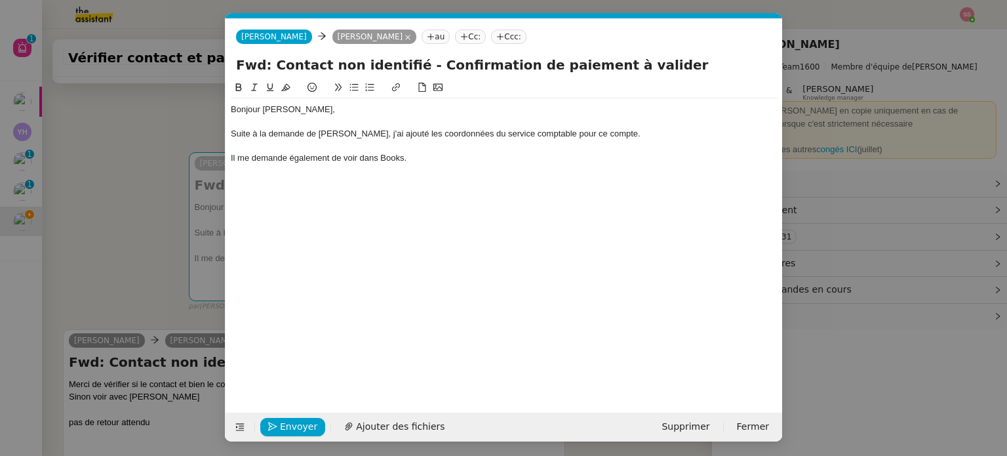
click at [356, 89] on icon at bounding box center [354, 87] width 9 height 7
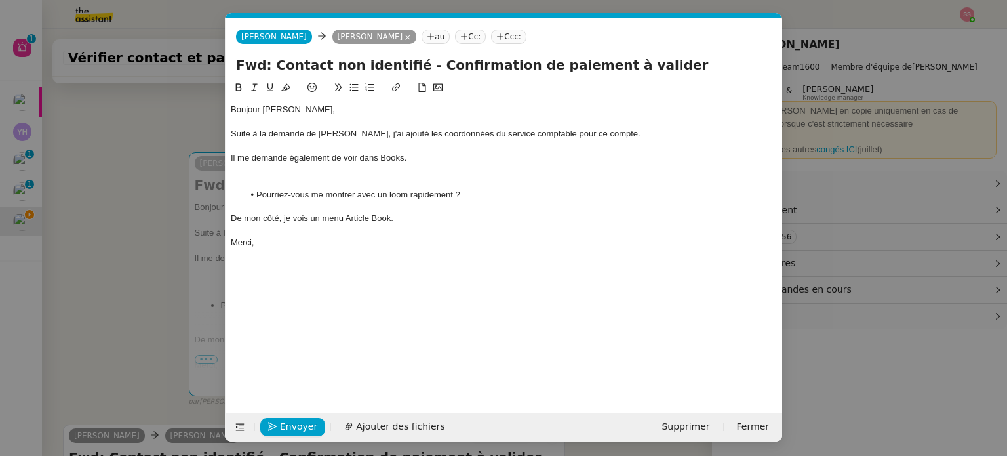
click at [393, 180] on div at bounding box center [504, 182] width 546 height 12
click at [383, 175] on div at bounding box center [504, 171] width 546 height 12
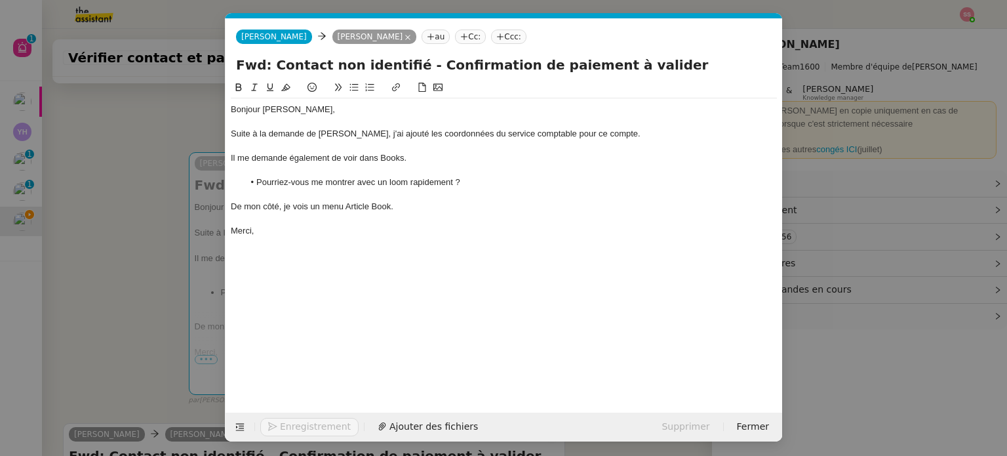
click at [410, 161] on div "Il me demande également de voir dans Books." at bounding box center [504, 158] width 546 height 12
drag, startPoint x: 622, startPoint y: 129, endPoint x: 537, endPoint y: 138, distance: 85.1
click at [537, 138] on div "Suite à la demande de Thomas, j'ai ajouté les coordonnées du service comptable …" at bounding box center [504, 134] width 546 height 12
click at [393, 89] on icon at bounding box center [396, 87] width 8 height 8
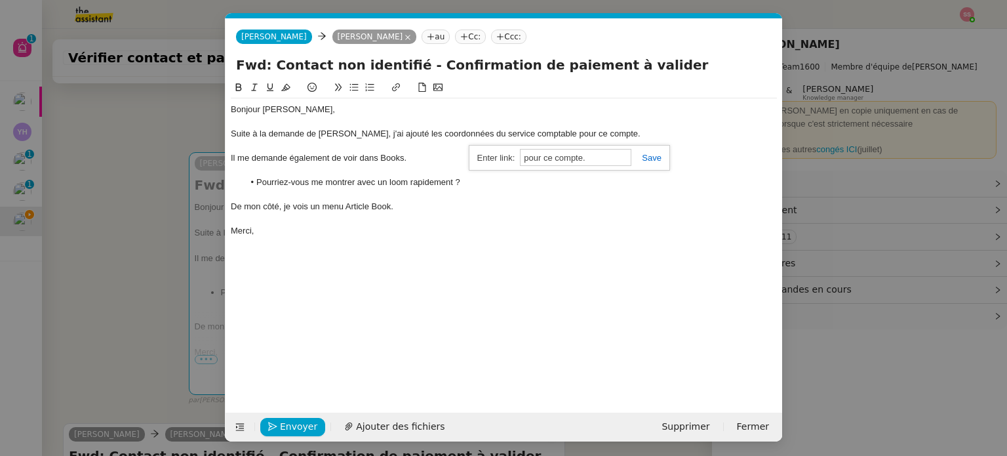
paste input "https://crm.zoho.com/crm/org32501138/tab/Accounts/1038226000319071009"
type input "https://crm.zoho.com/crm/org32501138/tab/Accounts/1038226000319071009"
click at [654, 162] on link at bounding box center [646, 158] width 30 height 10
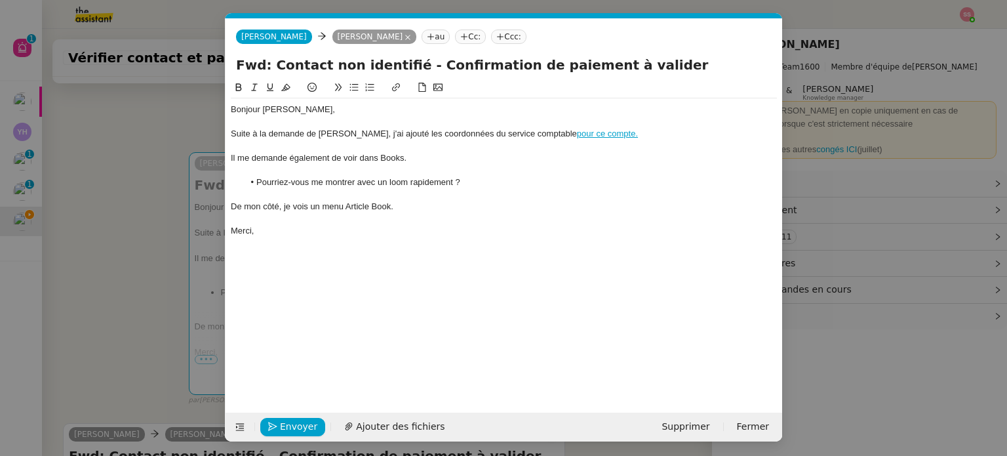
click at [586, 192] on div at bounding box center [504, 195] width 546 height 12
drag, startPoint x: 374, startPoint y: 186, endPoint x: 357, endPoint y: 182, distance: 17.5
click at [357, 182] on li "Pourriez-vous me montrer avec un loom rapidement ?" at bounding box center [511, 182] width 534 height 12
click at [387, 178] on li "Pourriez-vous me montrer via un loom rapidement ?" at bounding box center [511, 182] width 534 height 12
click at [386, 178] on li "Pourriez-vous me montrer via un loom rapidement ?" at bounding box center [511, 182] width 534 height 12
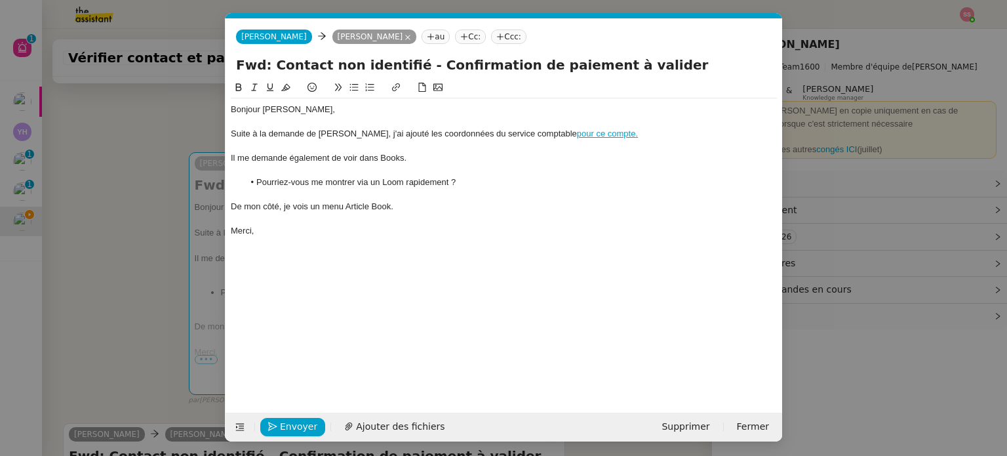
click at [147, 201] on nz-modal-container "Service TA - VOYAGE - PROPOSITION GLOBALE A utiliser dans le cadre de propositi…" at bounding box center [503, 228] width 1007 height 456
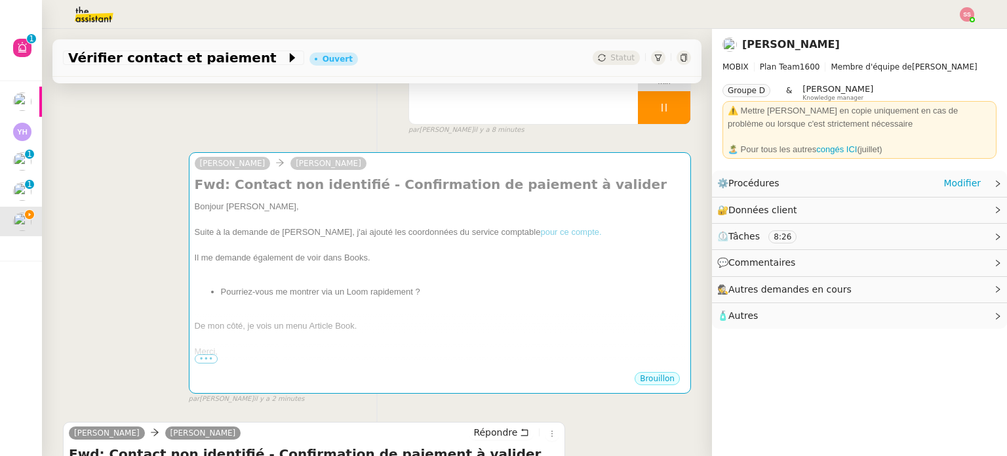
click at [814, 189] on div "⚙️ Procédures Modifier" at bounding box center [849, 183] width 264 height 15
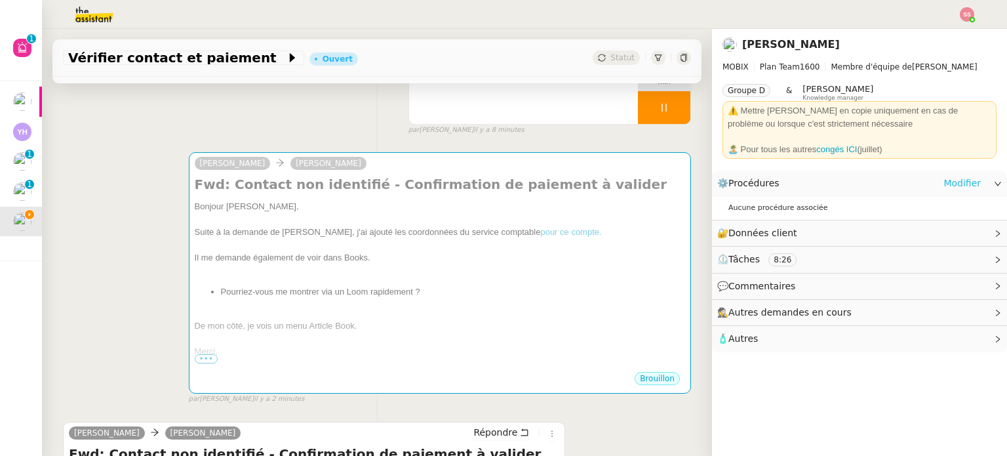
click at [961, 185] on link "Modifier" at bounding box center [961, 183] width 37 height 15
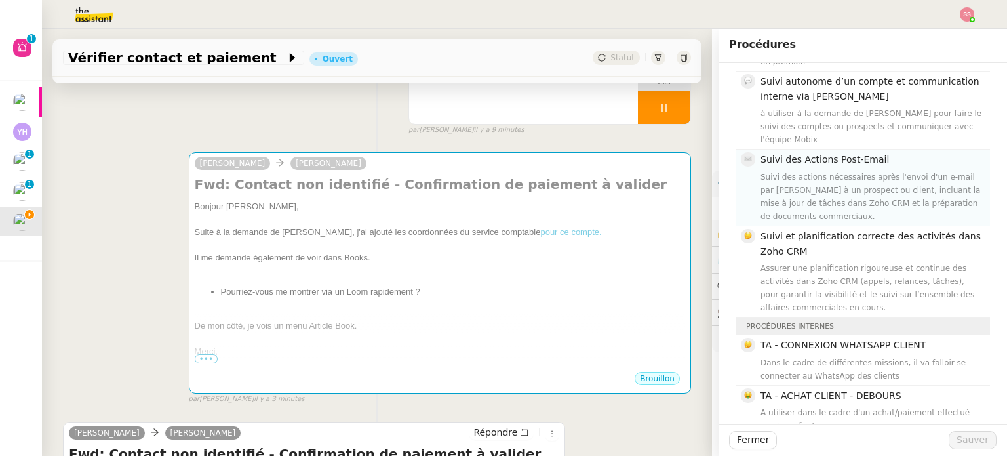
scroll to position [656, 0]
click at [138, 189] on div "Alex Mobix Florian Parant Fwd: Contact non identifié - Confirmation de paiement…" at bounding box center [377, 272] width 628 height 264
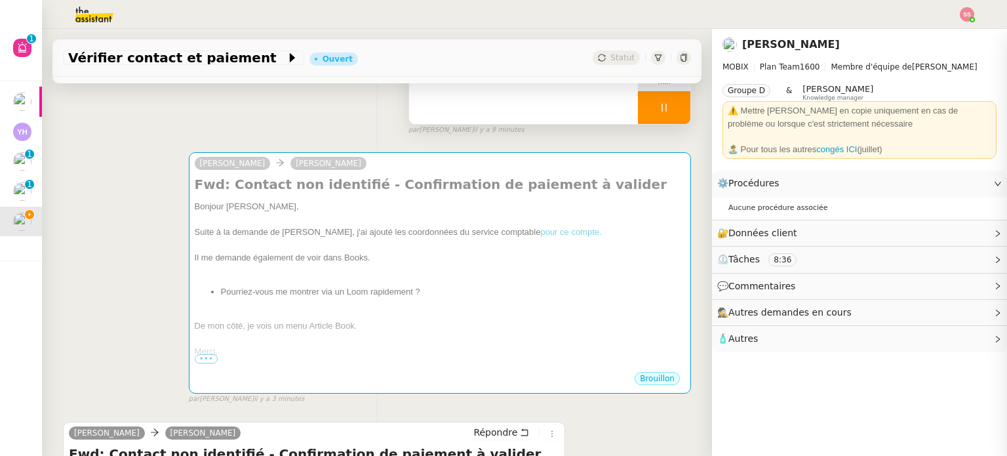
click at [664, 118] on div at bounding box center [664, 107] width 52 height 33
click at [664, 118] on button at bounding box center [677, 107] width 26 height 33
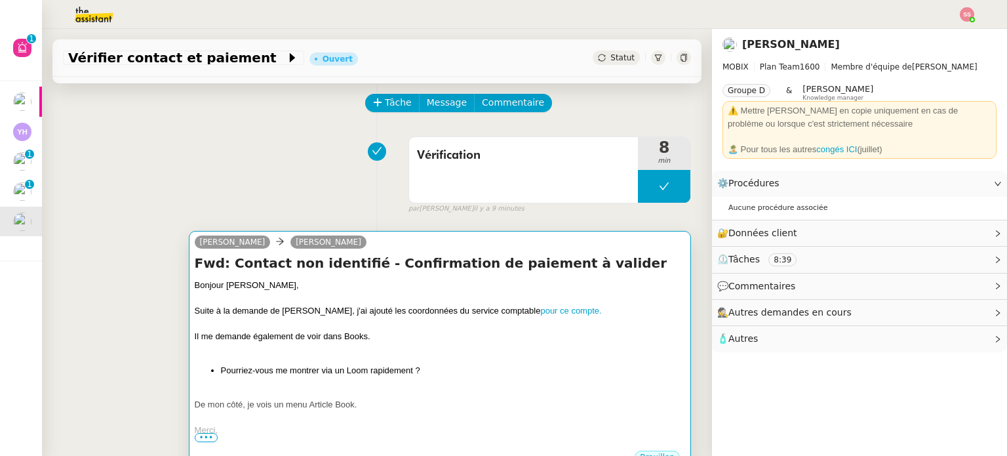
scroll to position [131, 0]
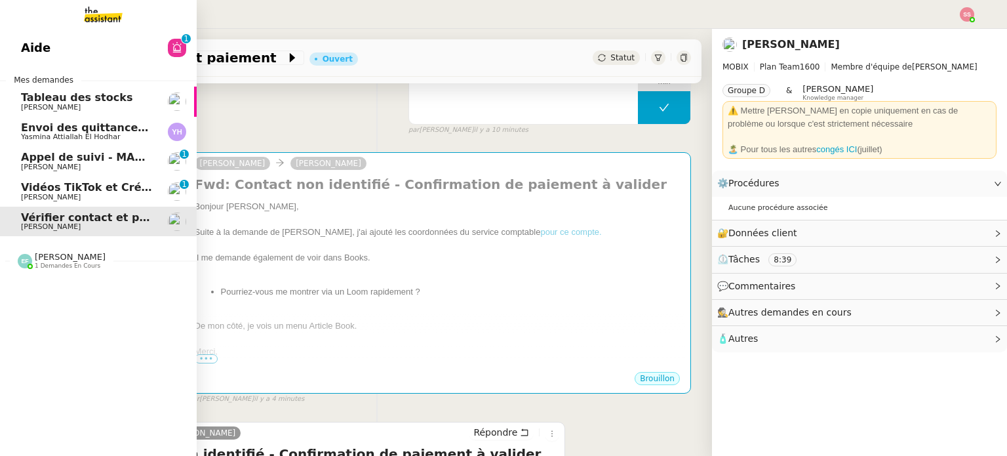
click at [81, 188] on span "Vidéos TikTok et Créatives META - octobre 2025" at bounding box center [162, 187] width 282 height 12
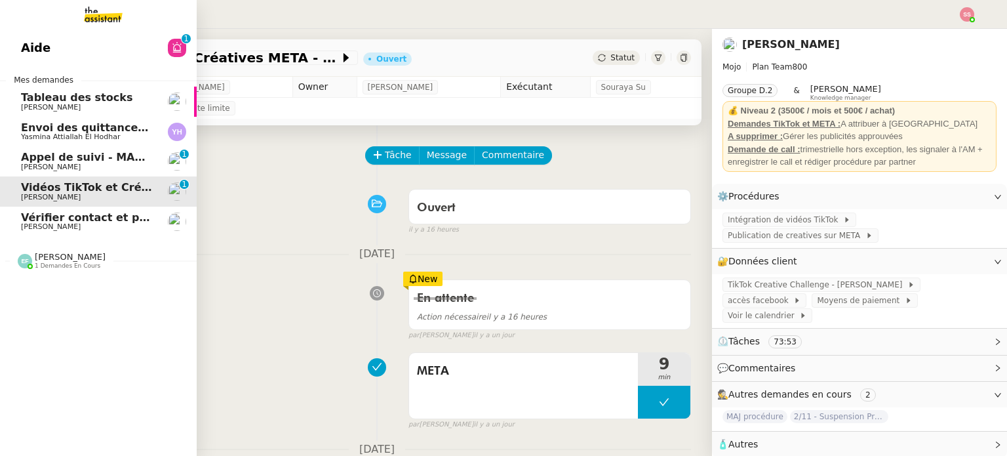
click at [31, 159] on span "Appel de suivi - MADFLY - [PERSON_NAME]" at bounding box center [147, 157] width 252 height 12
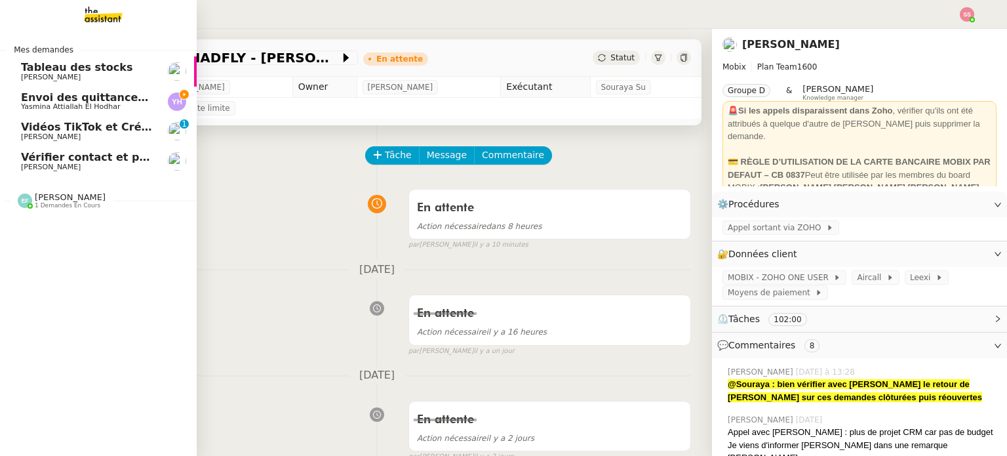
drag, startPoint x: 76, startPoint y: 105, endPoint x: 122, endPoint y: 105, distance: 45.9
click at [76, 105] on span "Yasmina Attiallah El Hodhar" at bounding box center [70, 106] width 99 height 9
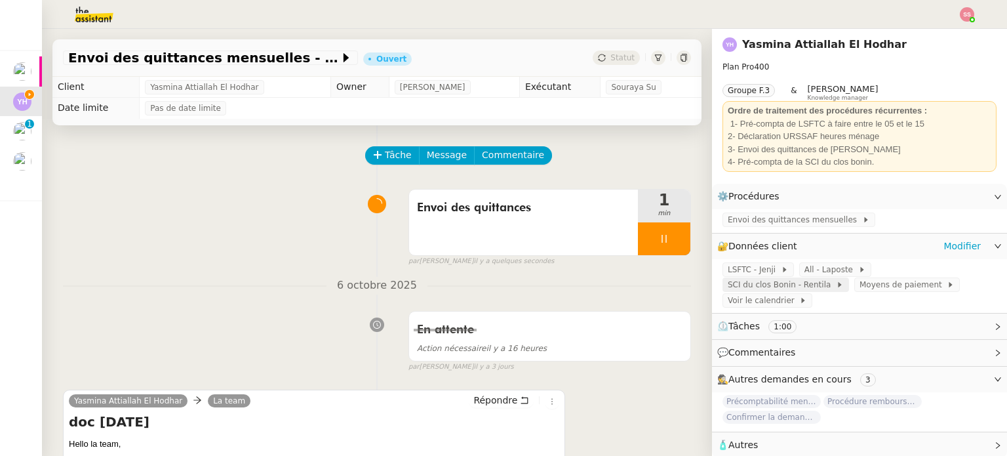
click at [836, 278] on span "SCI du clos Bonin - Rentila" at bounding box center [782, 284] width 108 height 13
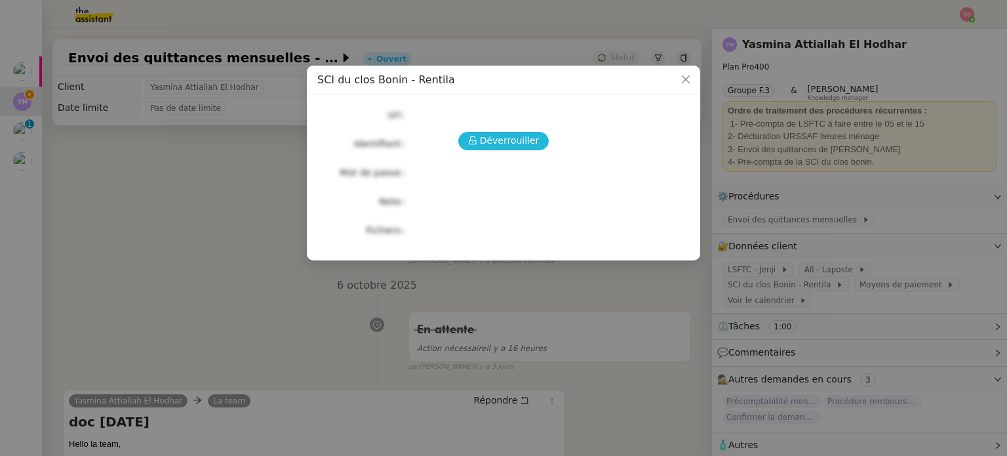
click at [528, 143] on span "Déverrouiller" at bounding box center [510, 140] width 60 height 15
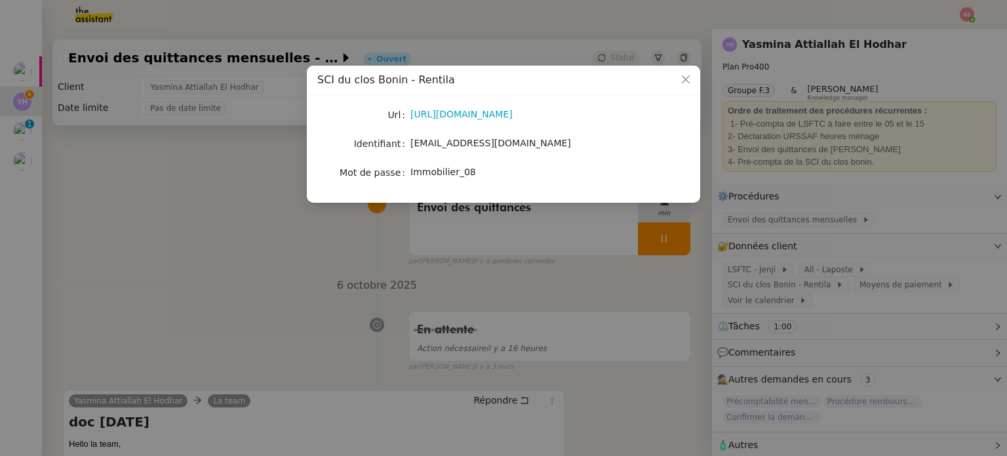
click at [460, 148] on span "[EMAIL_ADDRESS][DOMAIN_NAME]" at bounding box center [490, 143] width 161 height 10
copy span "[EMAIL_ADDRESS][DOMAIN_NAME]"
click at [454, 172] on span "Immobilier_08" at bounding box center [443, 172] width 66 height 10
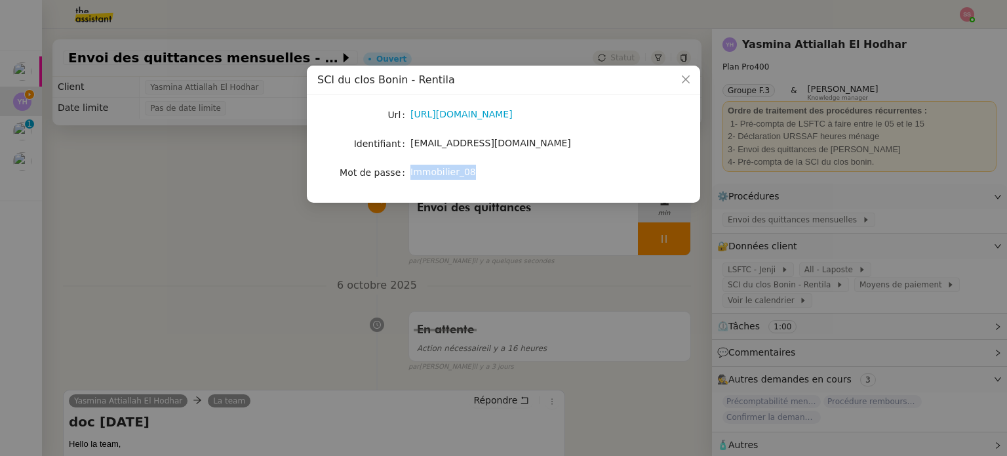
click at [454, 172] on span "Immobilier_08" at bounding box center [443, 172] width 66 height 10
copy span "Immobilier_08"
click at [268, 231] on nz-modal-container "SCI du clos Bonin - Rentila Url [URL][DOMAIN_NAME] Identifiant [EMAIL_ADDRESS][…" at bounding box center [503, 228] width 1007 height 456
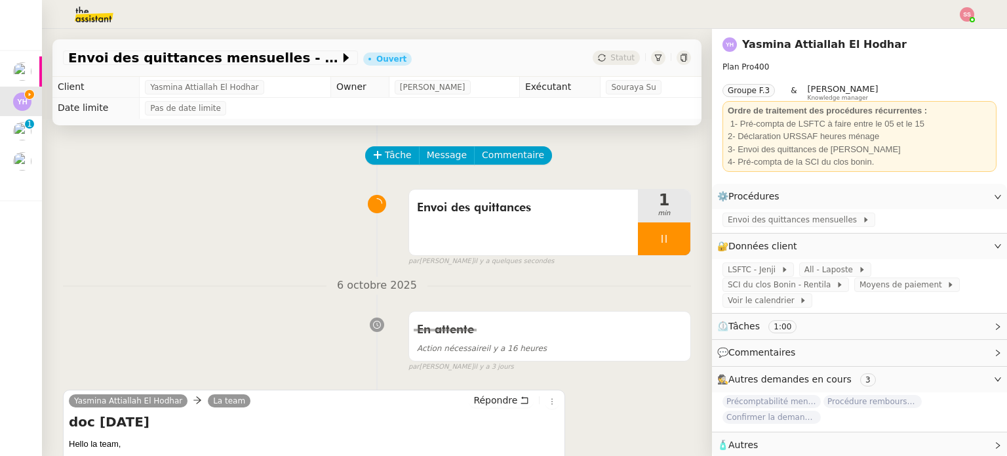
scroll to position [309, 0]
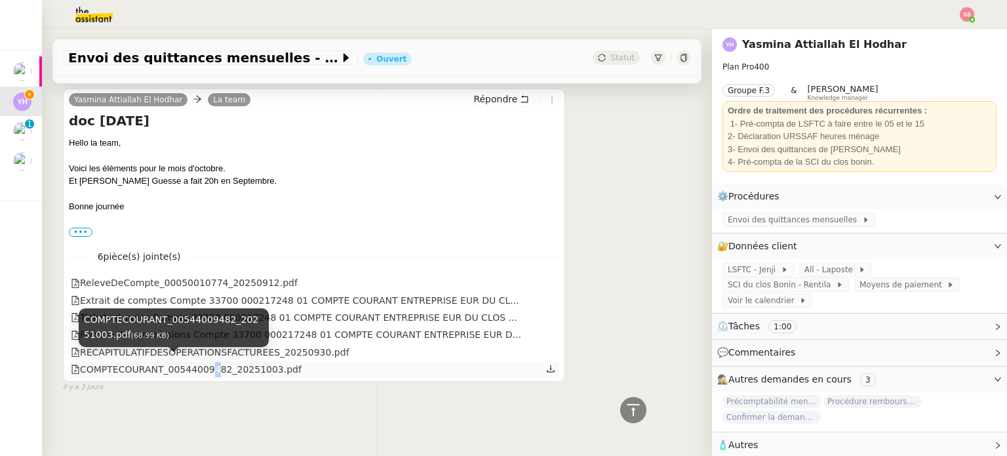
click at [200, 362] on div "COMPTECOURANT_00544009482_20251003.pdf" at bounding box center [186, 369] width 231 height 15
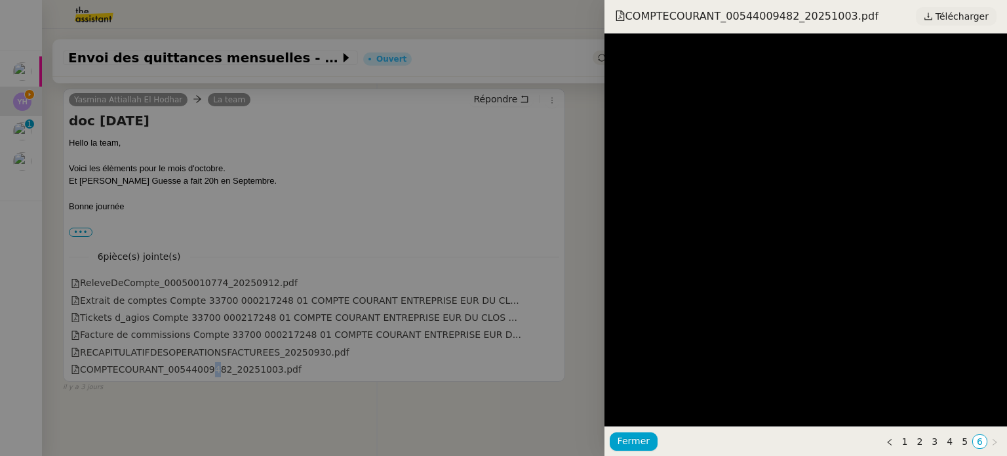
click at [957, 19] on span "Télécharger" at bounding box center [962, 16] width 53 height 17
click at [214, 274] on div at bounding box center [503, 228] width 1007 height 456
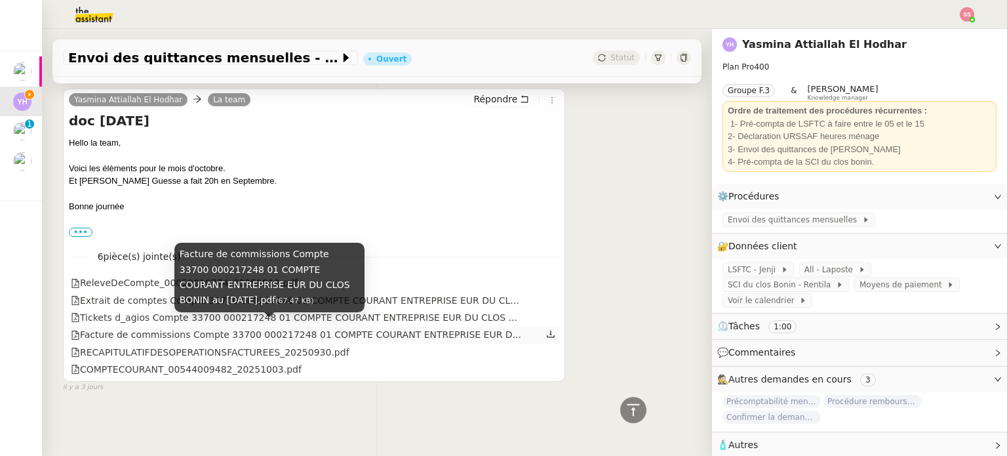
click at [168, 335] on div "Facture de commissions Compte 33700 000217248 01 COMPTE COURANT ENTREPRISE EUR …" at bounding box center [296, 334] width 450 height 15
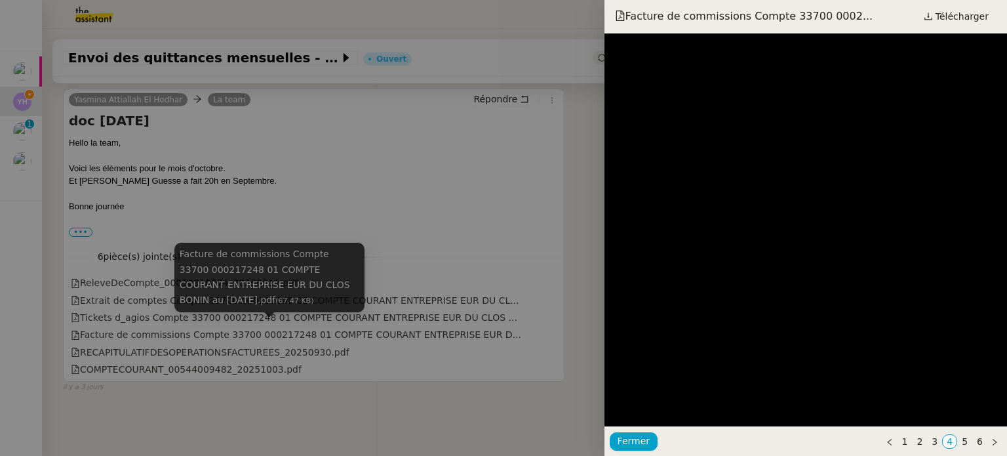
click at [129, 311] on div at bounding box center [503, 228] width 1007 height 456
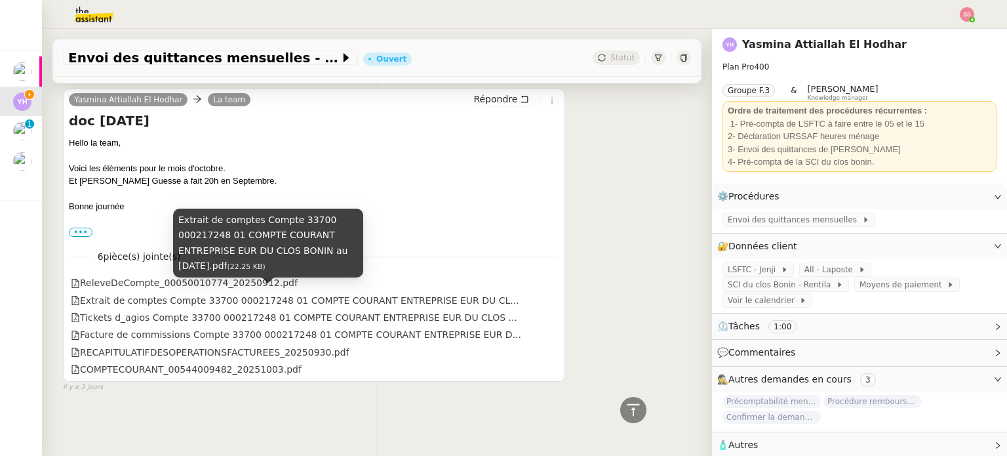
click at [127, 298] on div "Extrait de comptes Compte 33700 000217248 01 COMPTE COURANT ENTREPRISE EUR DU C…" at bounding box center [295, 300] width 448 height 15
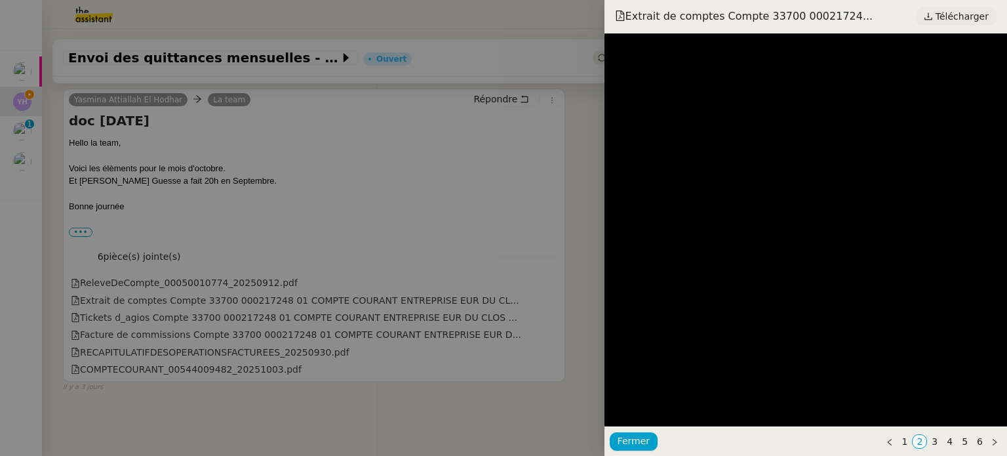
click at [951, 23] on span "Télécharger" at bounding box center [962, 16] width 53 height 17
click at [324, 128] on div at bounding box center [503, 228] width 1007 height 456
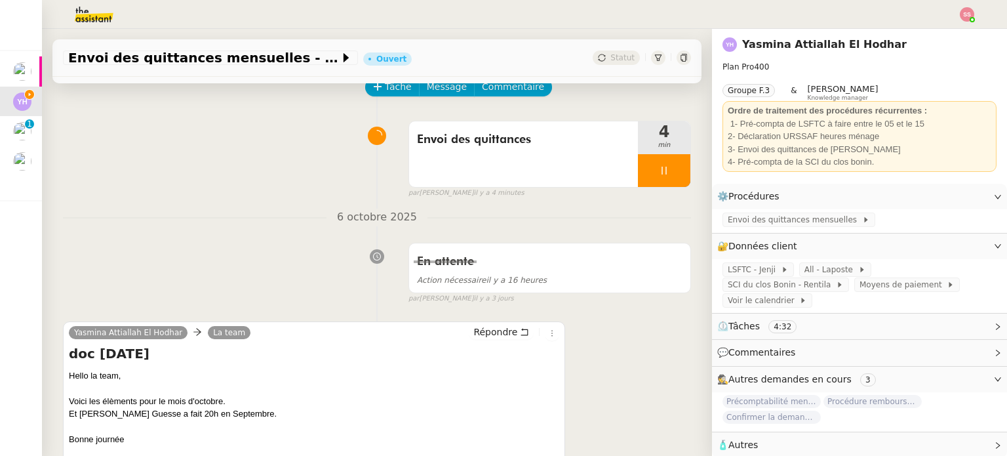
scroll to position [0, 0]
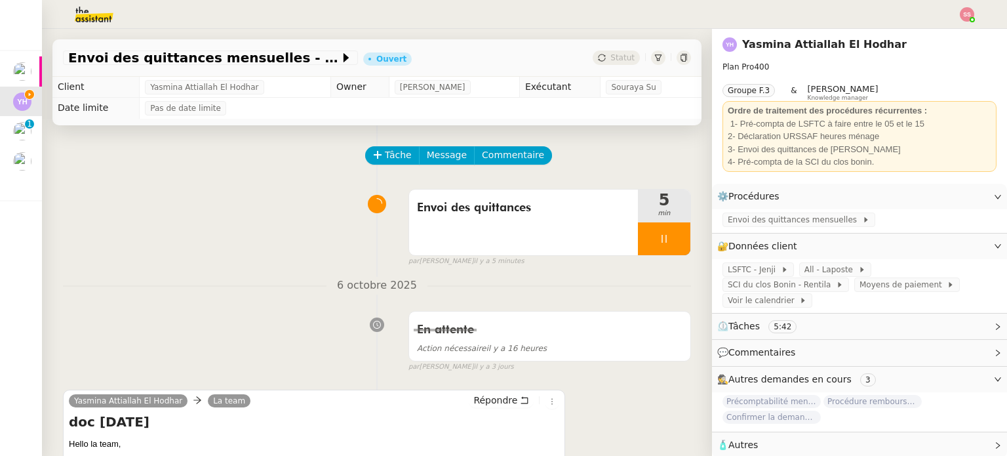
click at [624, 148] on div "Tâche Message Commentaire" at bounding box center [529, 161] width 325 height 31
click at [220, 233] on div "Envoi des quittances 7 min false par Souraya S. il y a 8 minutes" at bounding box center [377, 225] width 628 height 84
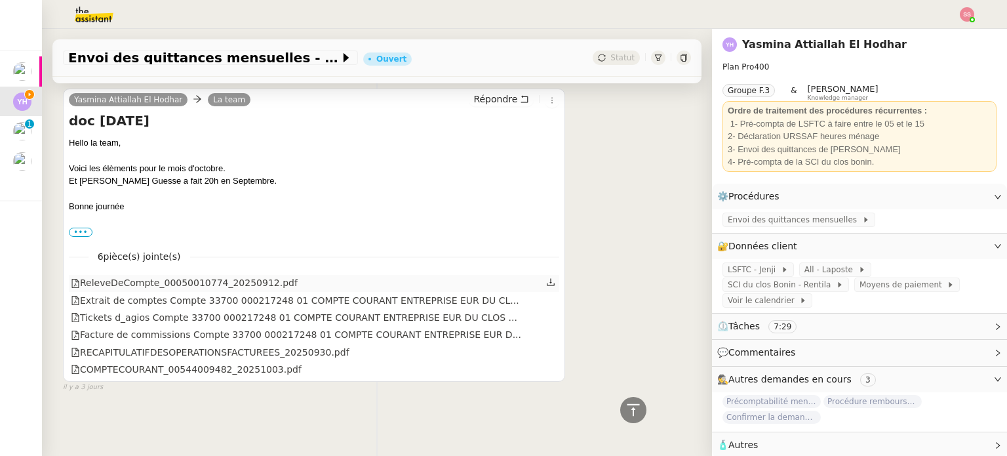
click at [166, 277] on div "ReleveDeCompte_00050010774_20250912.pdf" at bounding box center [184, 282] width 227 height 15
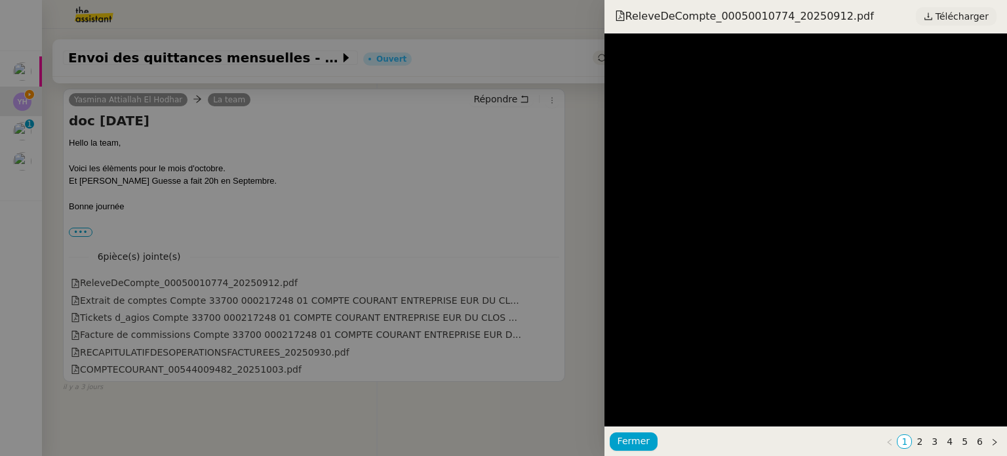
click at [976, 20] on span "Télécharger" at bounding box center [962, 16] width 53 height 17
click at [488, 228] on div at bounding box center [503, 228] width 1007 height 456
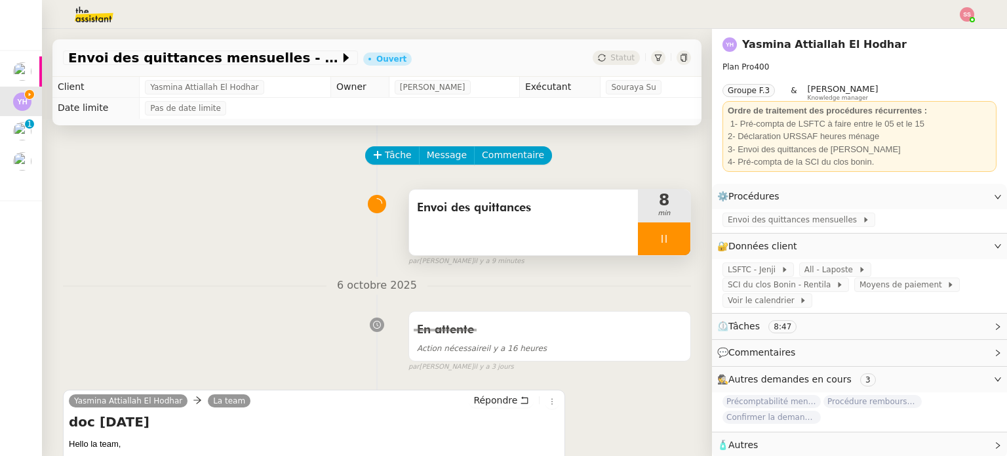
scroll to position [0, 0]
click at [473, 401] on span "Répondre" at bounding box center [495, 399] width 44 height 13
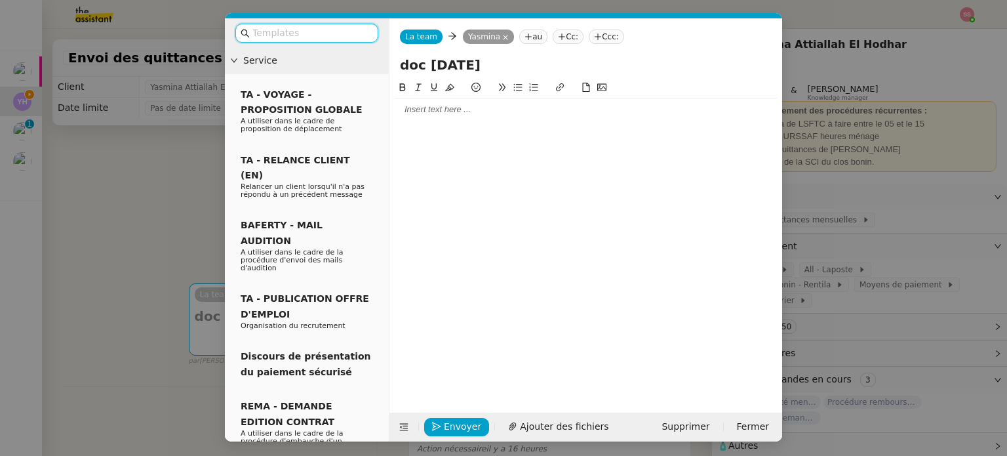
click at [465, 108] on div at bounding box center [586, 110] width 382 height 12
drag, startPoint x: 514, startPoint y: 66, endPoint x: 374, endPoint y: 47, distance: 141.0
click at [374, 47] on nz-layout "Service TA - VOYAGE - PROPOSITION GLOBALE A utiliser dans le cadre de propositi…" at bounding box center [503, 229] width 557 height 423
type input "E"
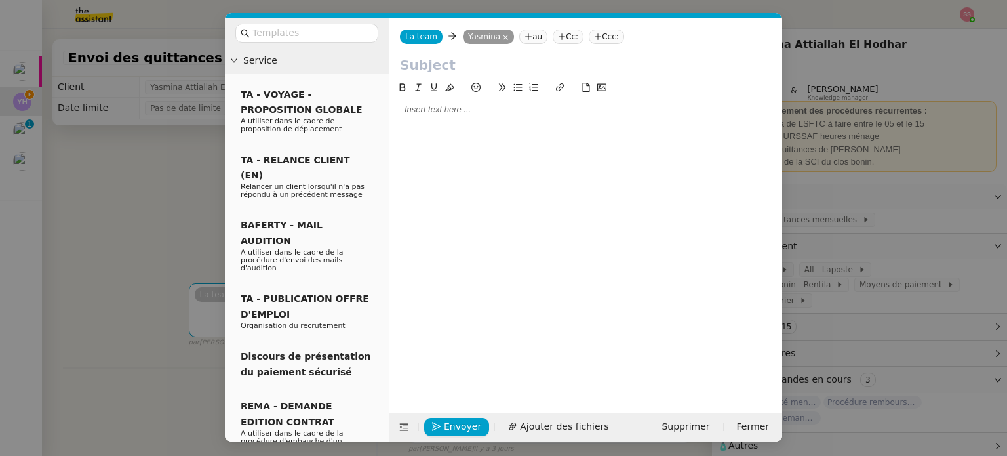
click at [482, 62] on input "text" at bounding box center [586, 65] width 372 height 20
type input "E"
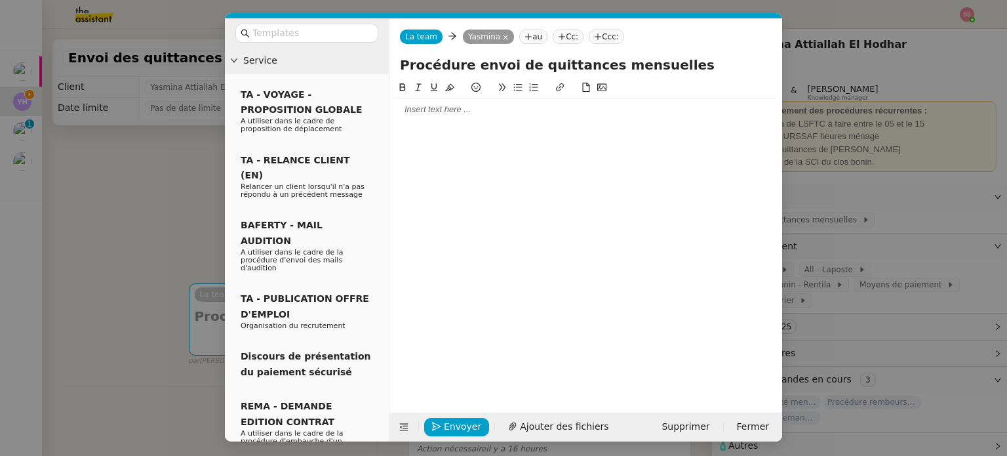
type input "Procédure envoi de quittances mensuelles"
click at [448, 114] on div at bounding box center [586, 110] width 382 height 12
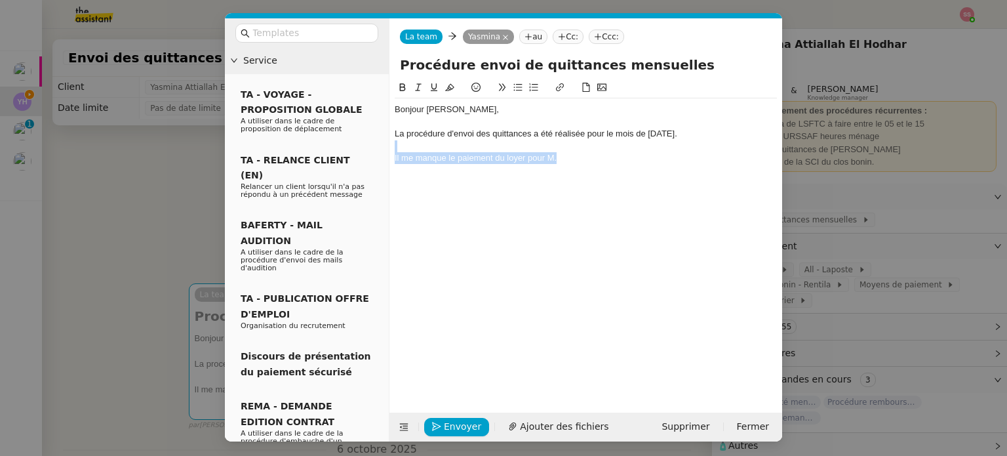
click at [601, 161] on div "Il me manque le paiement du loyer pour M." at bounding box center [586, 158] width 382 height 12
click at [613, 158] on div "Il me manque le paiement du loyer pour M.Jimmy Thibault." at bounding box center [586, 158] width 382 height 12
click at [424, 183] on div "Merci," at bounding box center [586, 182] width 382 height 12
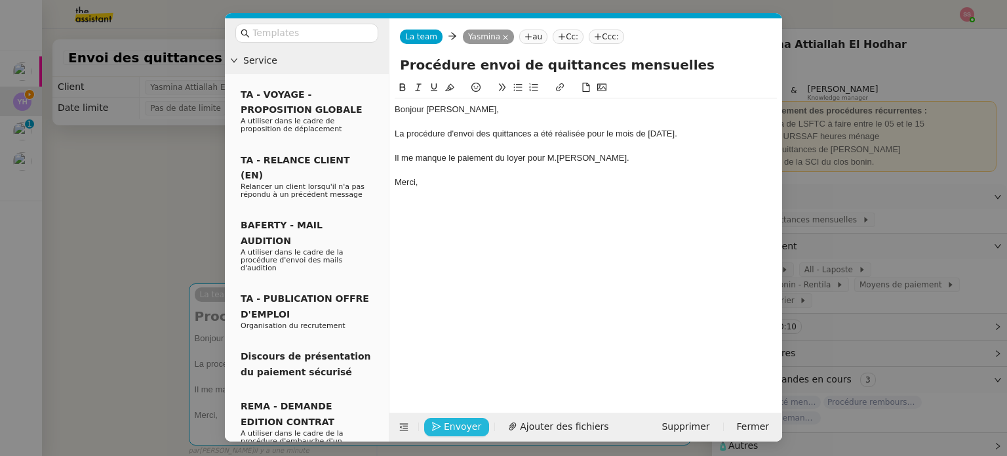
click at [464, 427] on span "Envoyer" at bounding box center [462, 426] width 37 height 15
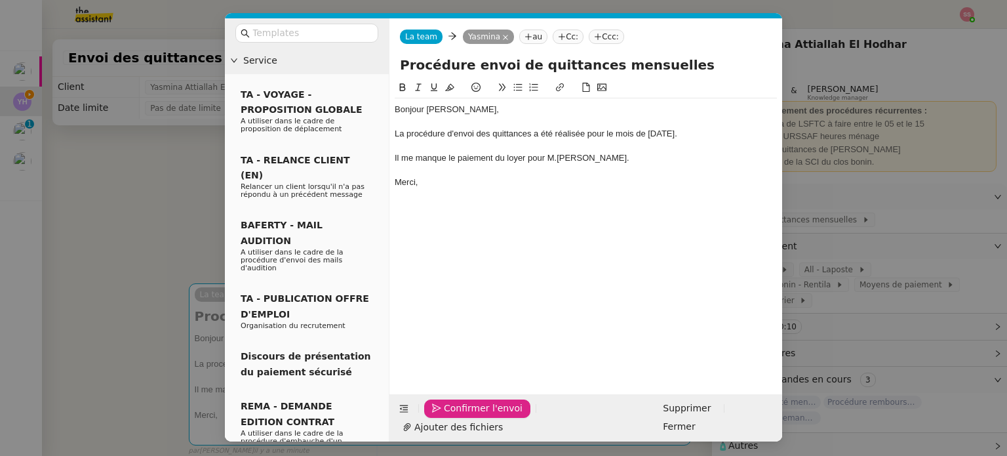
click at [464, 416] on span "Confirmer l'envoi" at bounding box center [483, 408] width 79 height 15
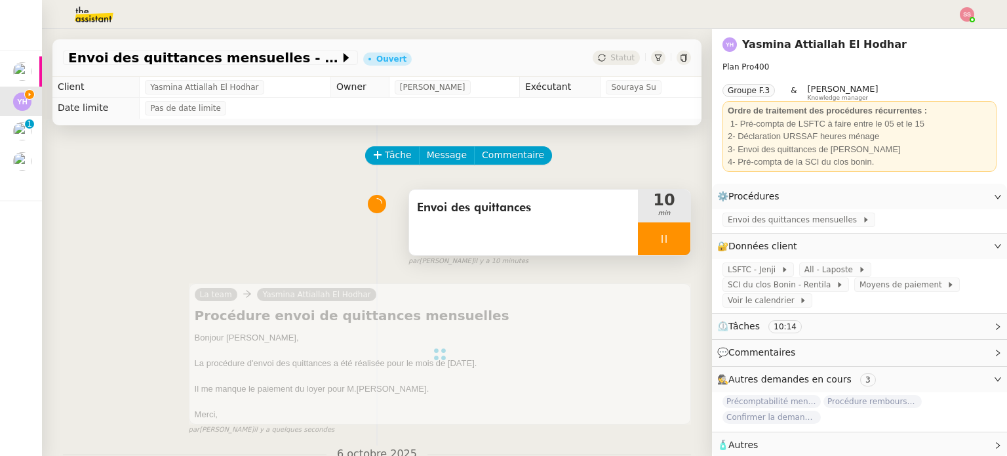
click at [663, 247] on div at bounding box center [664, 238] width 52 height 33
click at [690, 247] on button at bounding box center [690, 238] width 0 height 33
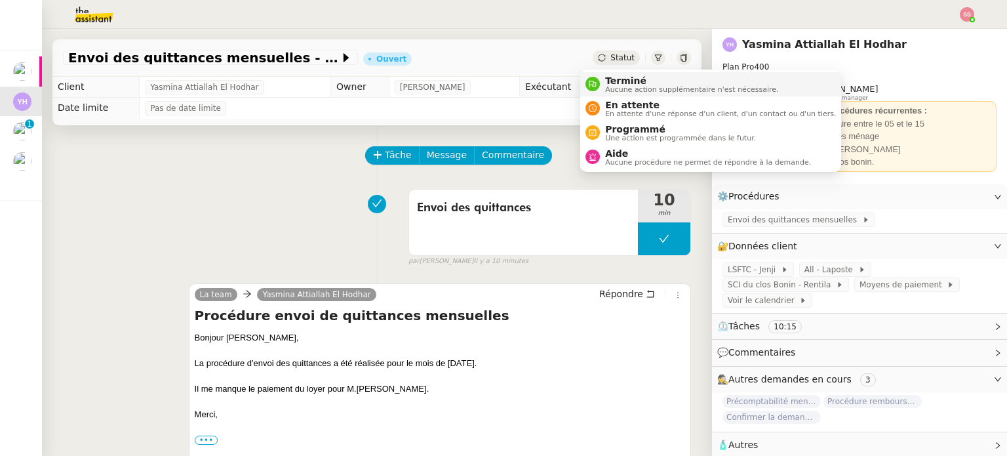
click at [619, 80] on span "Terminé" at bounding box center [691, 80] width 173 height 10
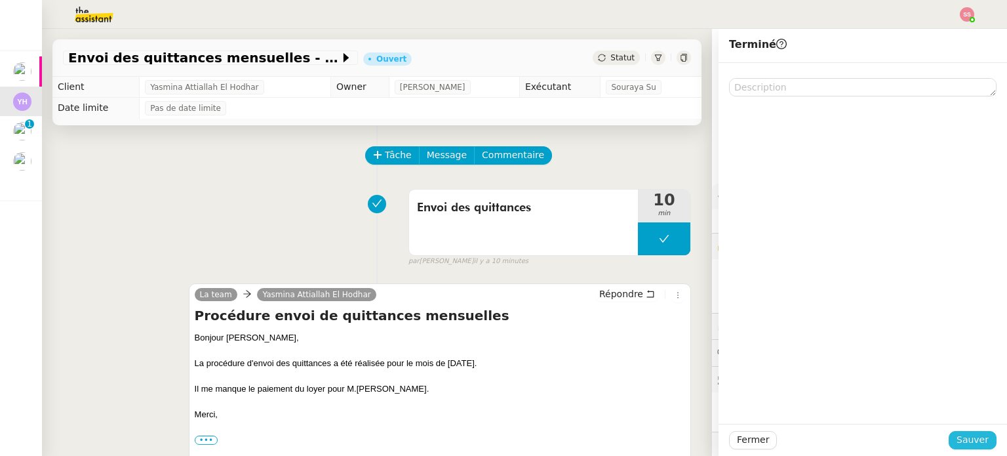
click at [951, 448] on button "Sauver" at bounding box center [973, 440] width 48 height 18
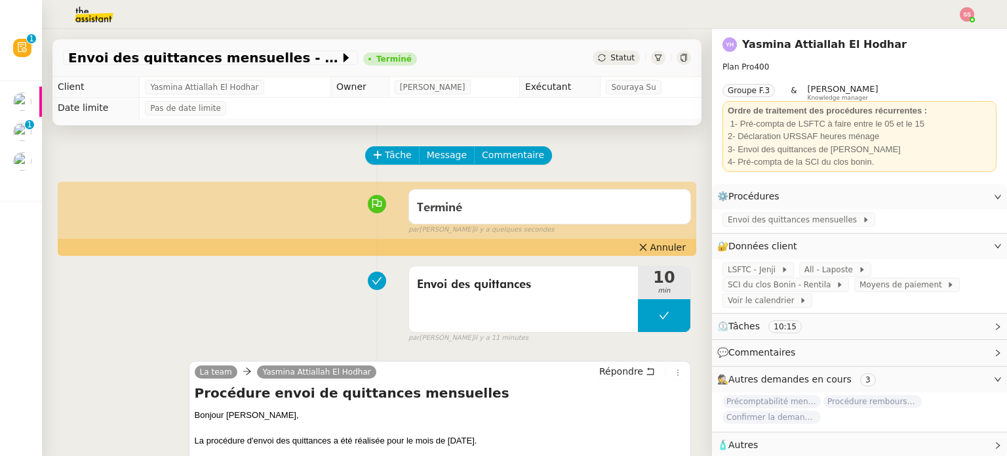
click at [970, 10] on img at bounding box center [967, 14] width 14 height 14
click at [939, 29] on li "Suivi" at bounding box center [931, 37] width 85 height 18
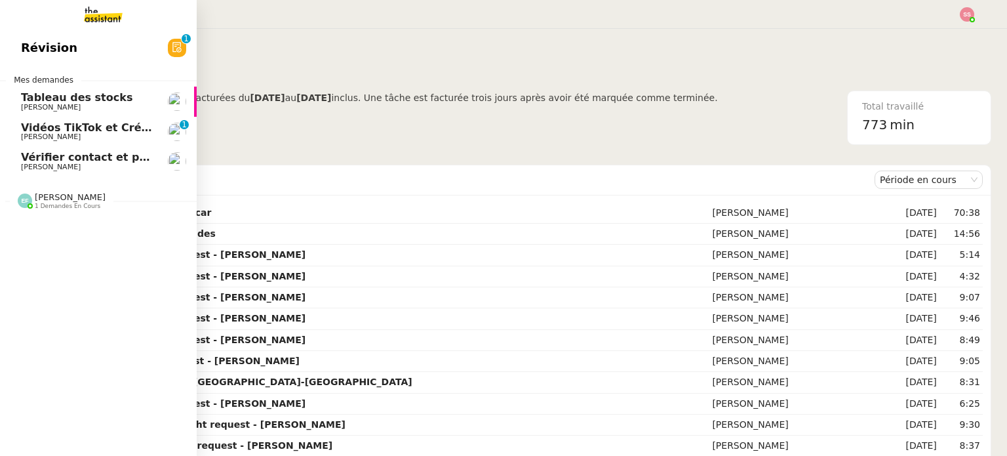
click at [102, 159] on span "Vérifier contact et paiement" at bounding box center [104, 157] width 167 height 12
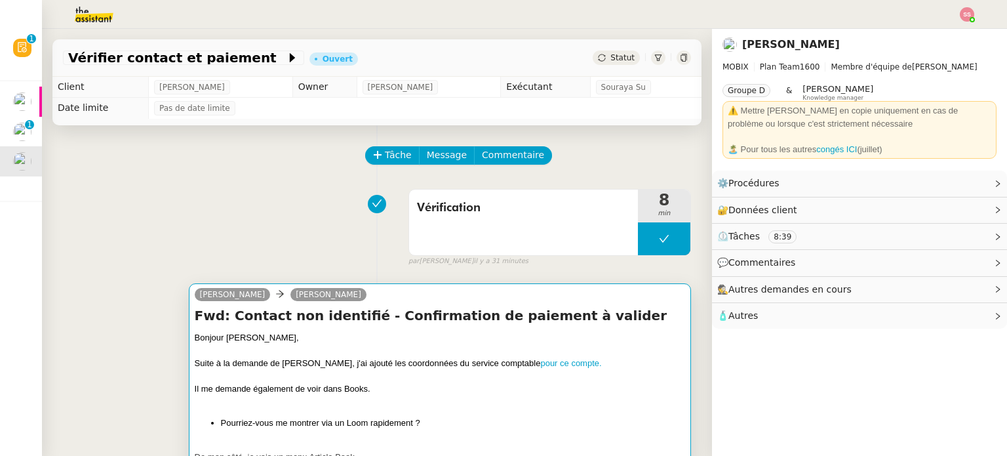
click at [431, 346] on div at bounding box center [440, 350] width 490 height 13
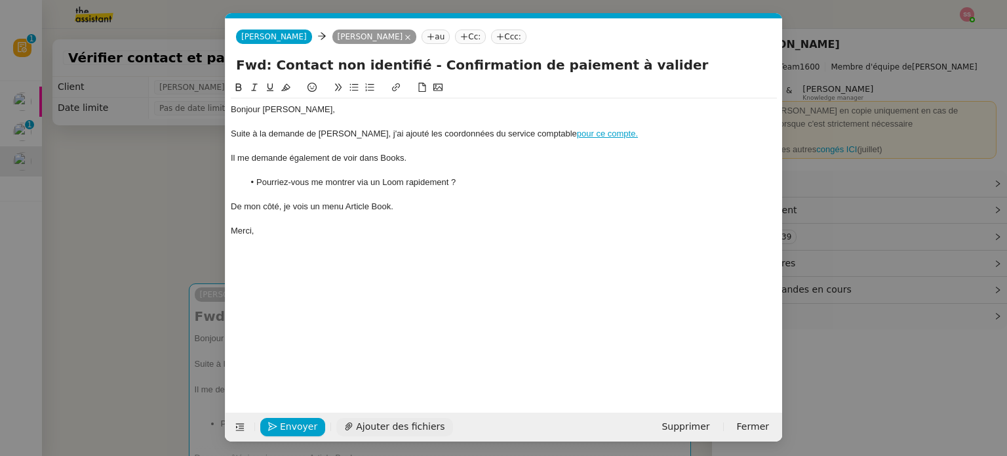
scroll to position [0, 28]
click at [313, 422] on button "Envoyer" at bounding box center [292, 427] width 65 height 18
click at [313, 422] on span "Confirmer l'envoi" at bounding box center [319, 426] width 79 height 15
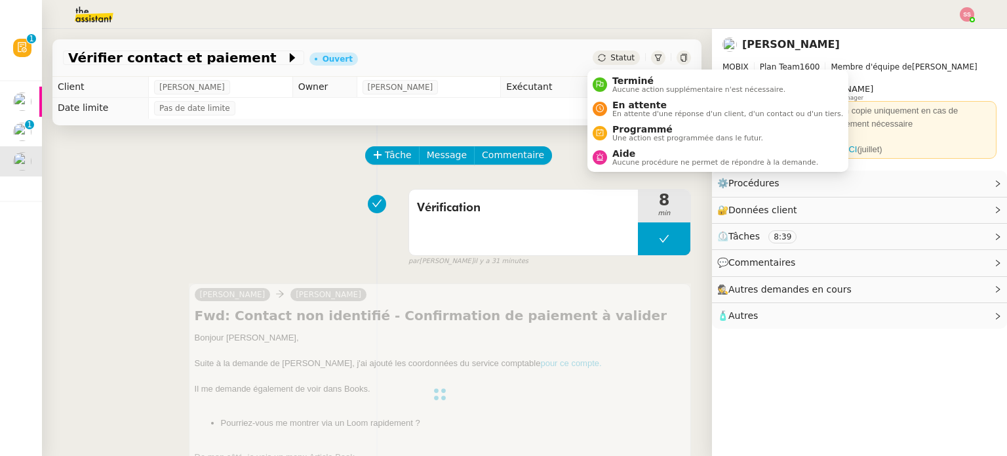
click at [612, 55] on span "Statut" at bounding box center [622, 57] width 24 height 9
click at [616, 102] on span "En attente" at bounding box center [727, 105] width 231 height 10
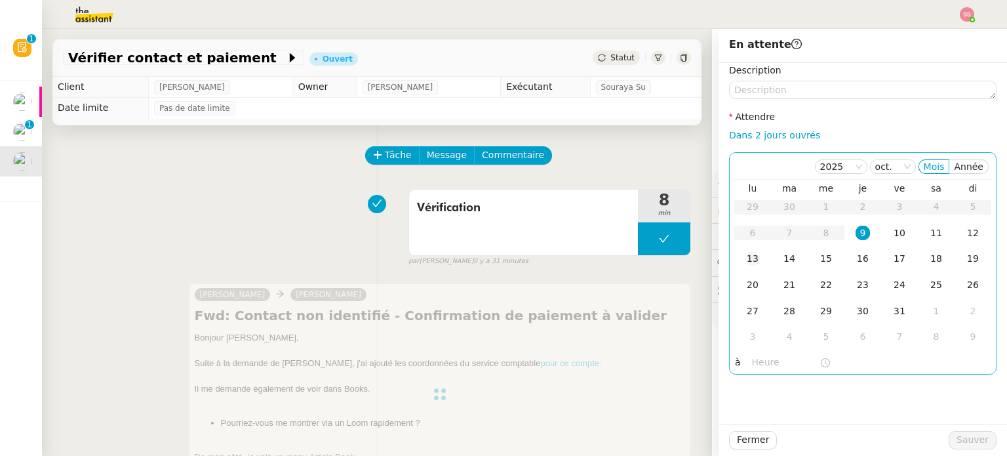
click at [749, 262] on div "13" at bounding box center [752, 258] width 14 height 14
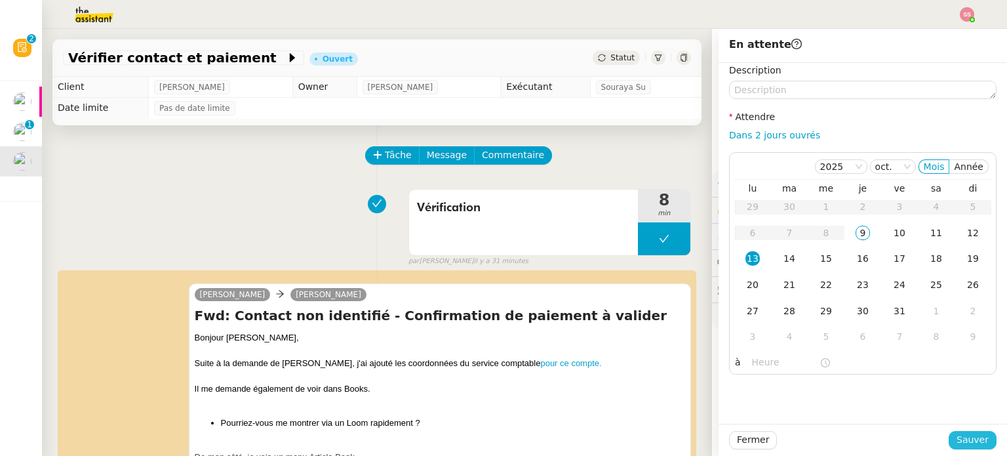
click at [974, 445] on span "Sauver" at bounding box center [973, 439] width 32 height 15
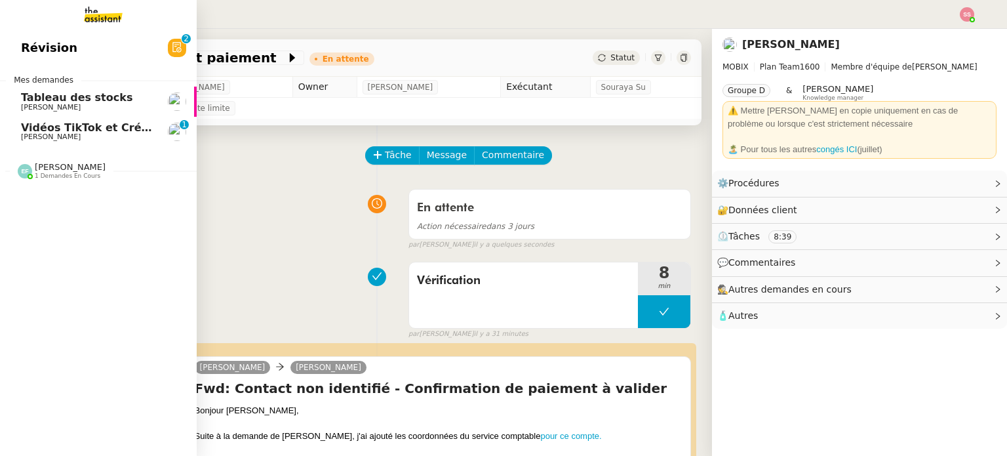
click at [71, 139] on span "[PERSON_NAME]" at bounding box center [87, 137] width 132 height 8
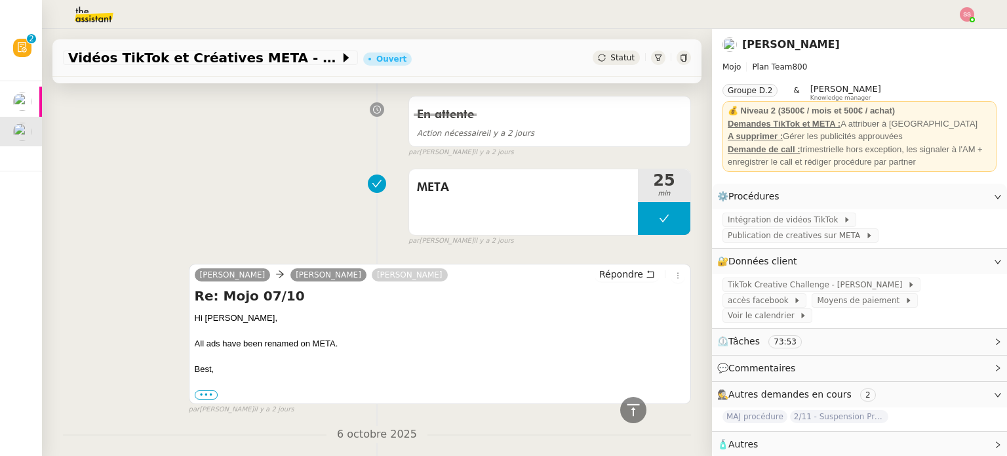
scroll to position [393, 0]
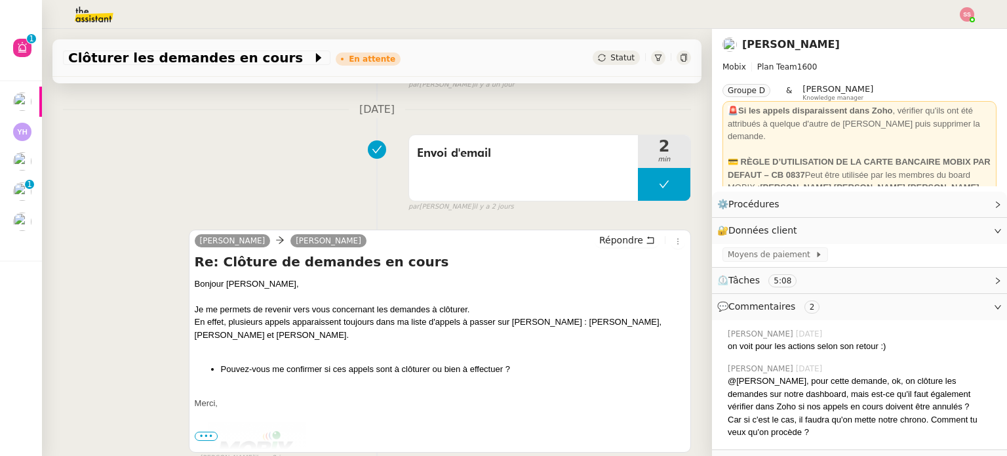
scroll to position [197, 0]
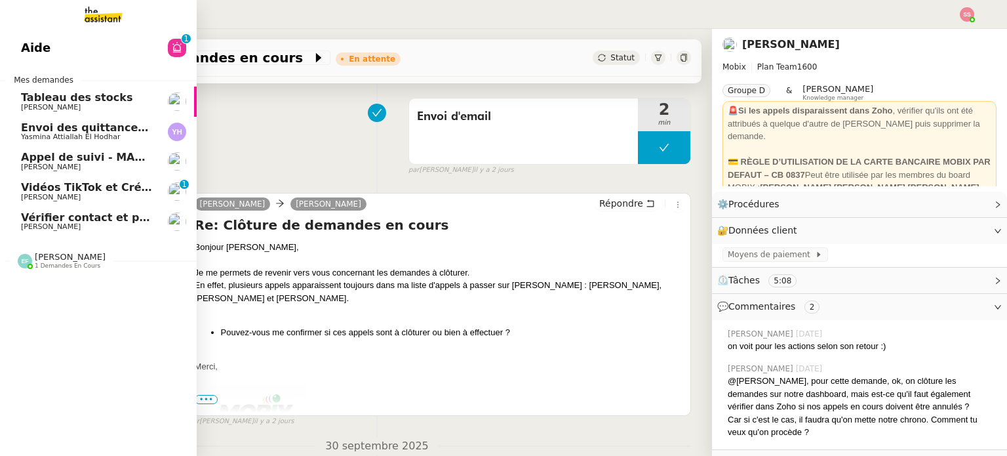
click at [86, 156] on span "Appel de suivi - MADFLY - [PERSON_NAME]" at bounding box center [147, 157] width 252 height 12
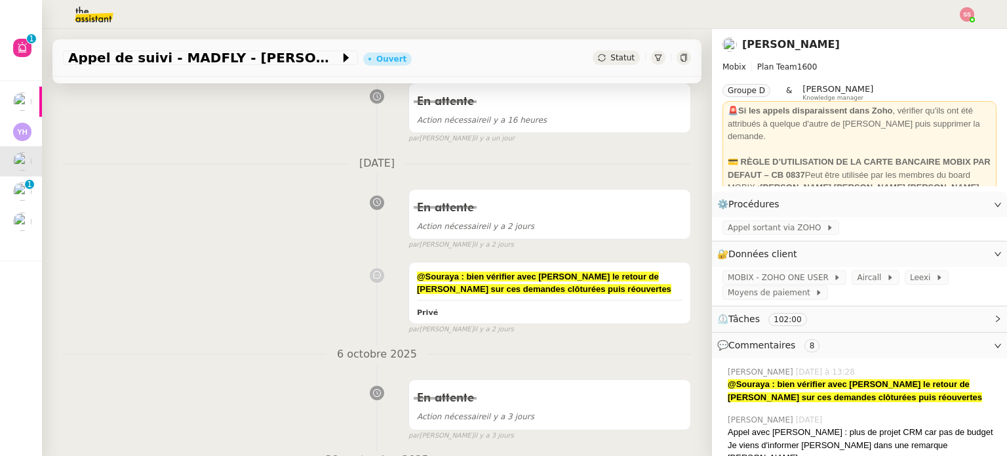
click at [598, 58] on icon at bounding box center [602, 58] width 8 height 8
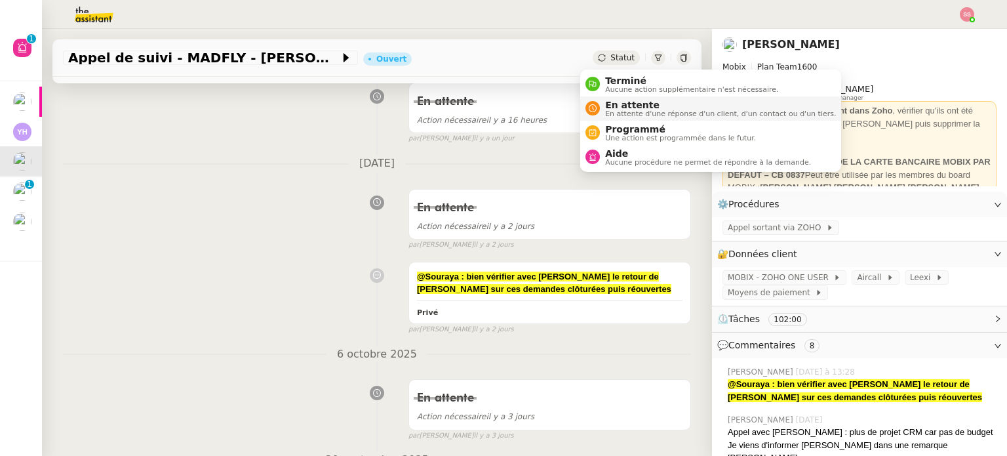
click at [601, 102] on div "En attente En attente d'une réponse d'un client, d'un contact ou d'un tiers." at bounding box center [718, 109] width 236 height 18
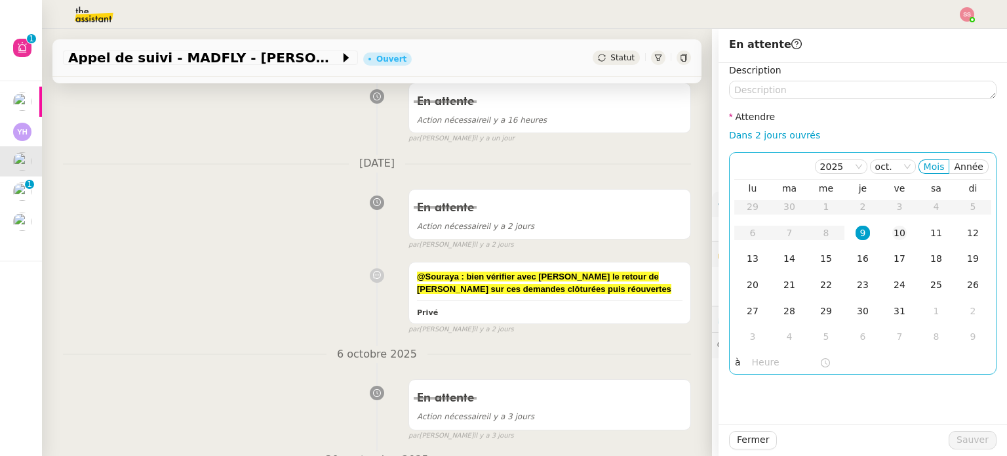
click at [898, 238] on td "10" at bounding box center [899, 233] width 37 height 26
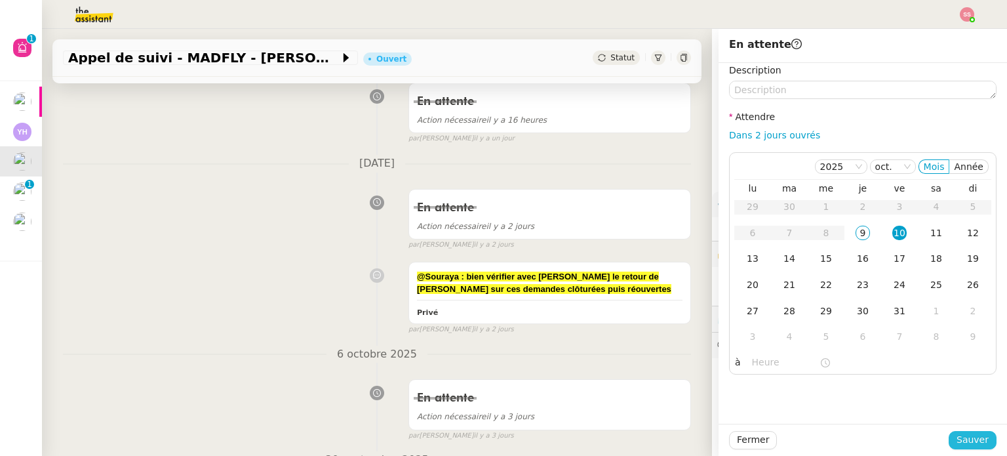
click at [957, 437] on span "Sauver" at bounding box center [973, 439] width 32 height 15
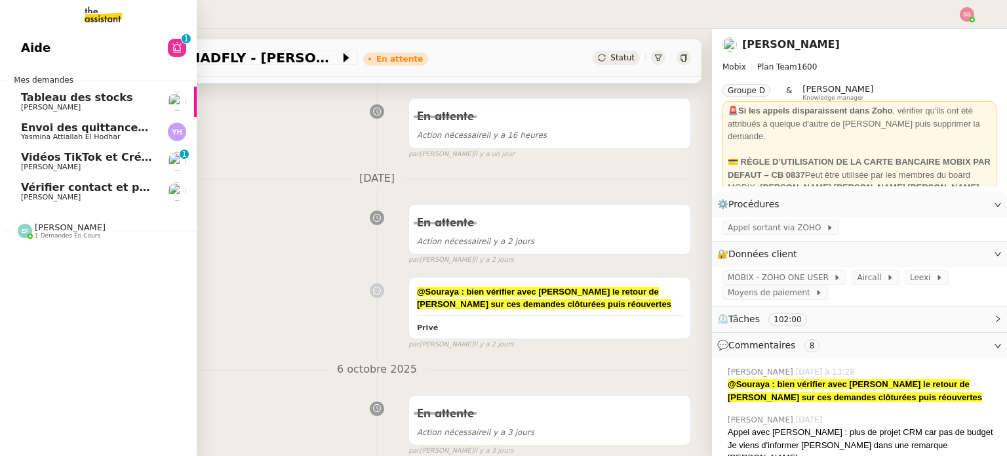
click at [85, 180] on link "Vérifier contact et paiement [PERSON_NAME]" at bounding box center [98, 191] width 197 height 30
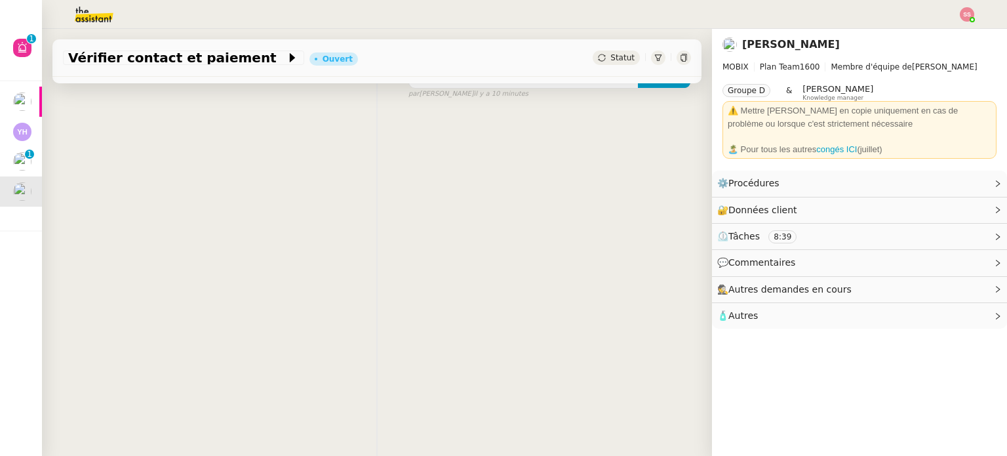
scroll to position [197, 0]
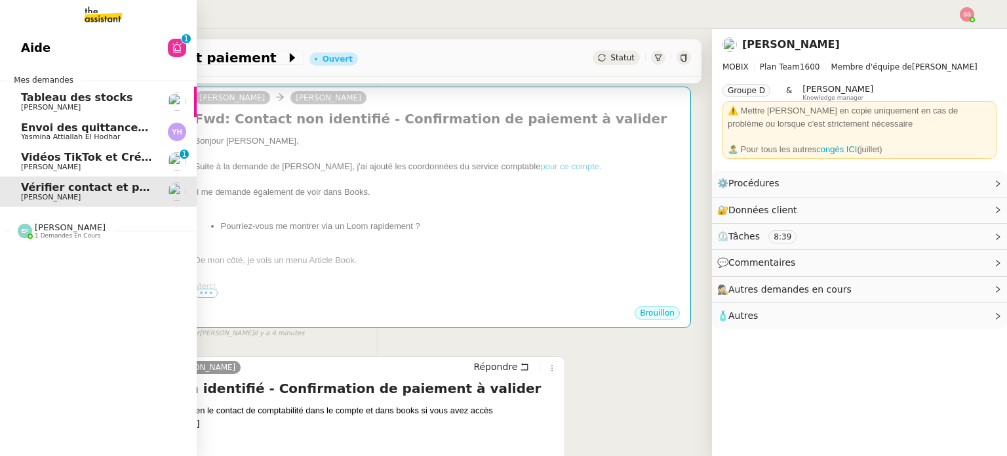
click at [54, 130] on span "Envoi des quittances mensuelles - [DATE]" at bounding box center [143, 127] width 245 height 12
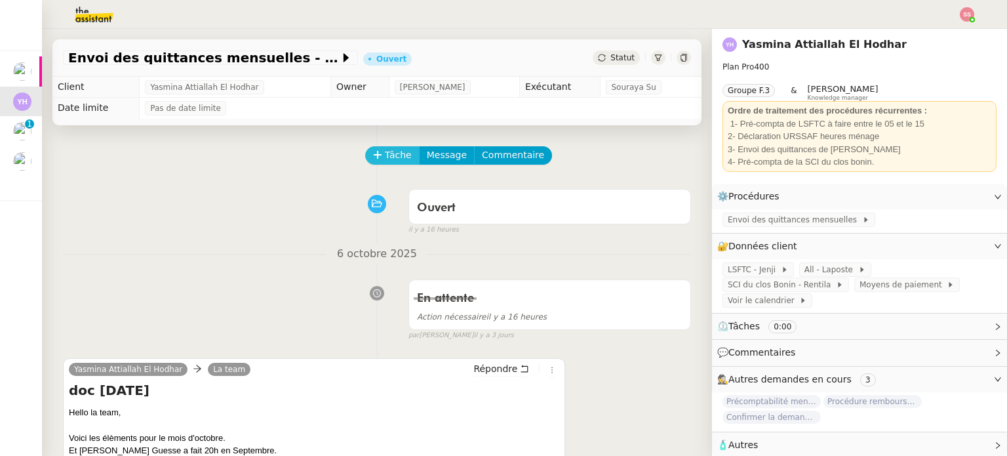
click at [390, 157] on span "Tâche" at bounding box center [398, 155] width 27 height 15
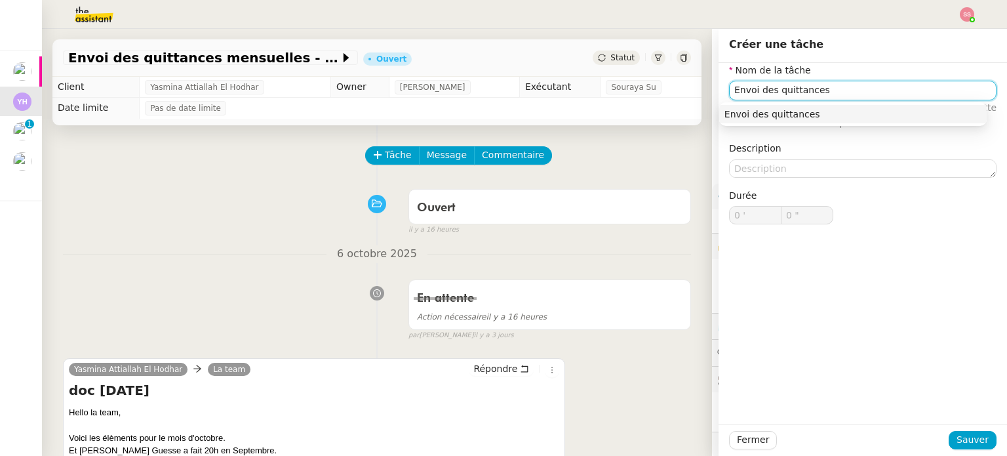
click at [742, 113] on div "Envoi des quittances" at bounding box center [853, 114] width 257 height 12
type input "Envoi des quittances"
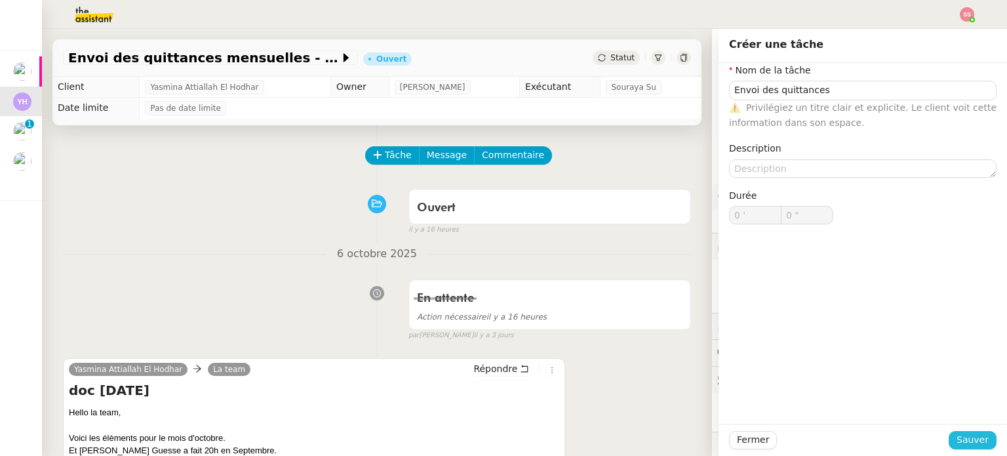
click at [977, 434] on span "Sauver" at bounding box center [973, 439] width 32 height 15
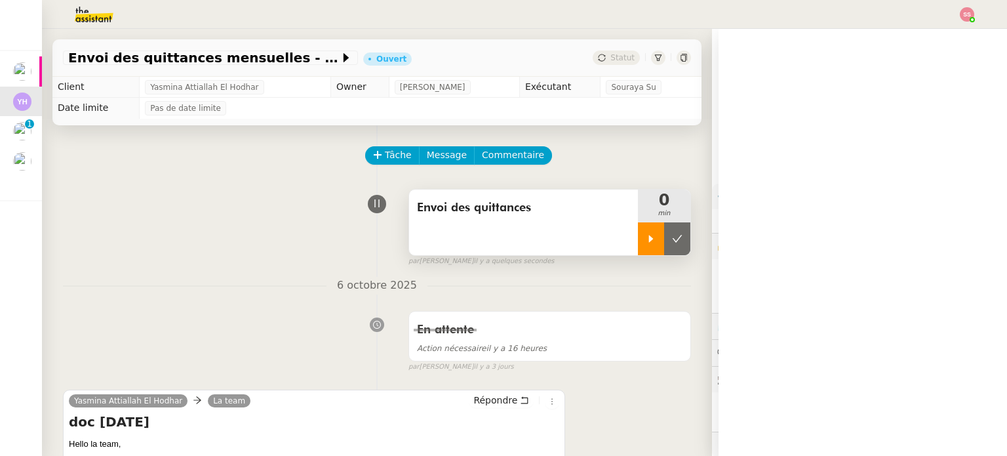
click at [638, 239] on div at bounding box center [651, 238] width 26 height 33
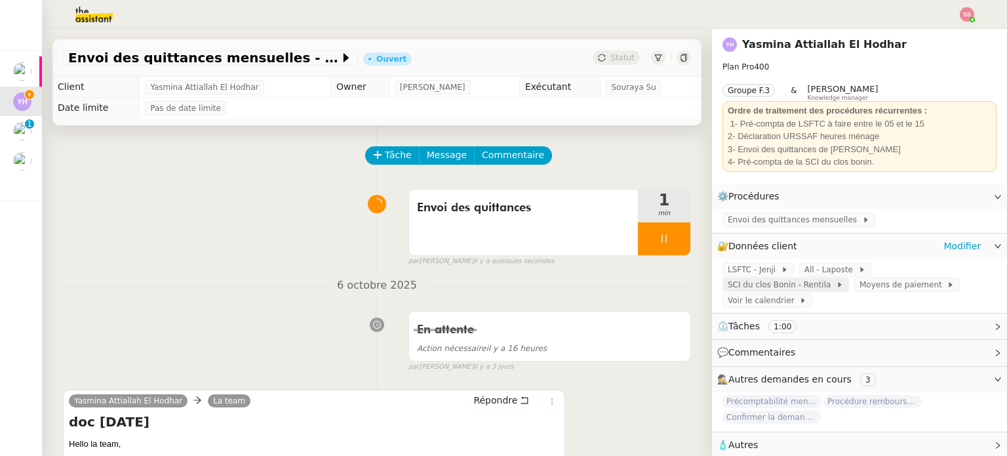
click at [836, 278] on span "SCI du clos Bonin - Rentila" at bounding box center [782, 284] width 108 height 13
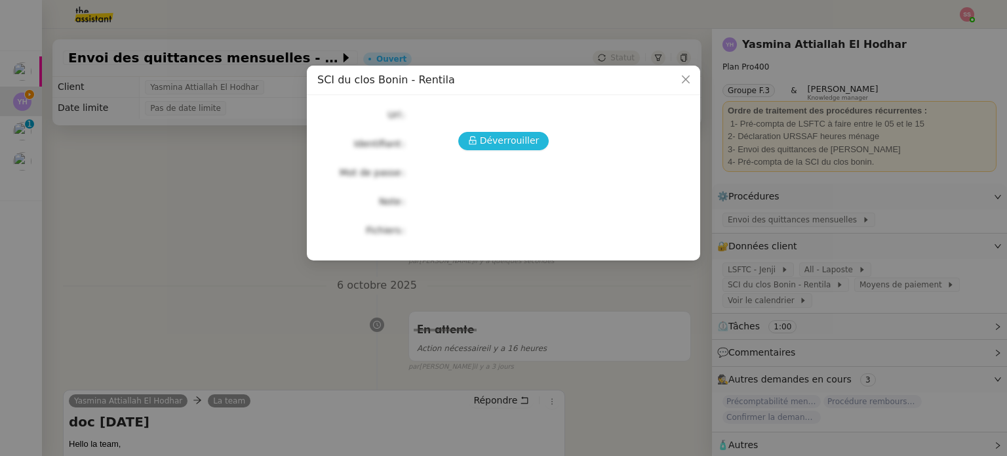
click at [514, 136] on span "Déverrouiller" at bounding box center [510, 140] width 60 height 15
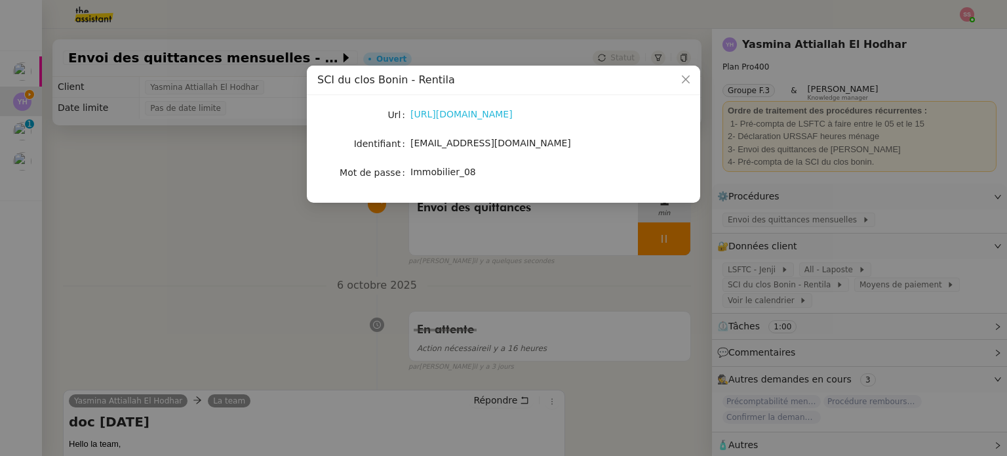
click at [486, 112] on link "[URL][DOMAIN_NAME]" at bounding box center [461, 114] width 102 height 10
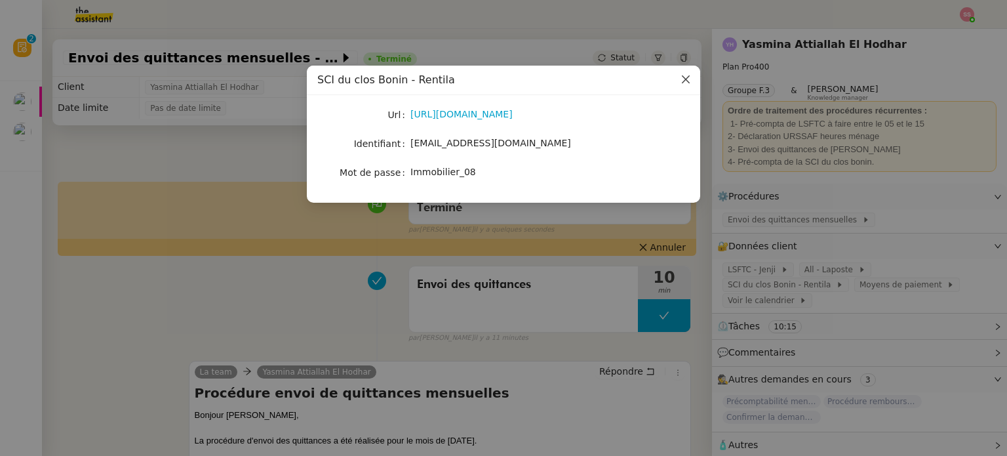
click at [681, 79] on icon "Close" at bounding box center [686, 79] width 10 height 10
